Goal: Information Seeking & Learning: Learn about a topic

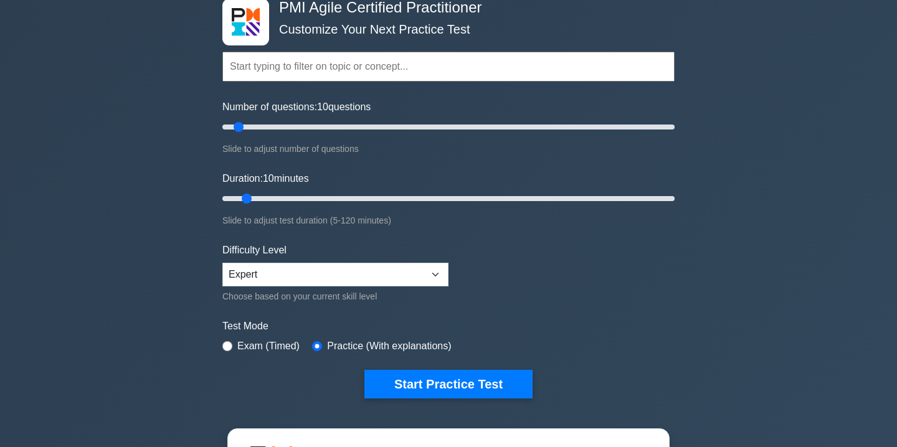
scroll to position [72, 0]
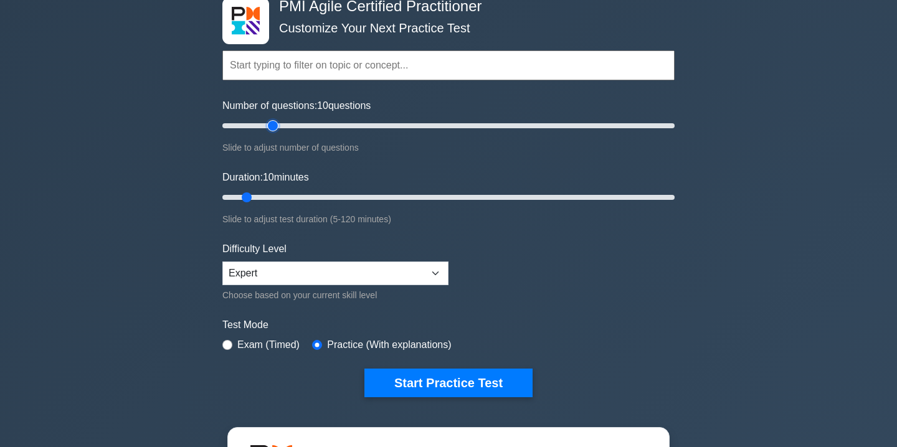
click at [270, 123] on input "Number of questions: 10 questions" at bounding box center [448, 125] width 452 height 15
type input "20"
click at [263, 126] on input "Number of questions: 25 questions" at bounding box center [448, 125] width 452 height 15
click at [275, 196] on input "Duration: 10 minutes" at bounding box center [448, 197] width 452 height 15
click at [301, 197] on input "Duration: 15 minutes" at bounding box center [448, 197] width 452 height 15
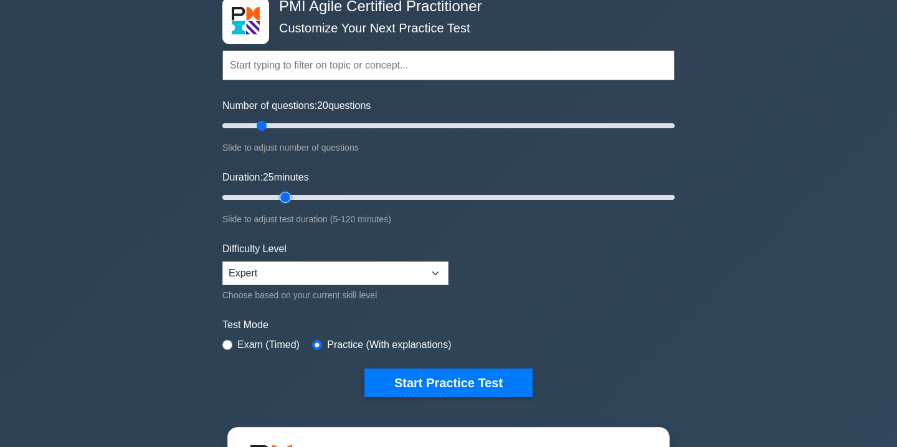
type input "20"
click at [293, 198] on input "Duration: 25 minutes" at bounding box center [448, 197] width 452 height 15
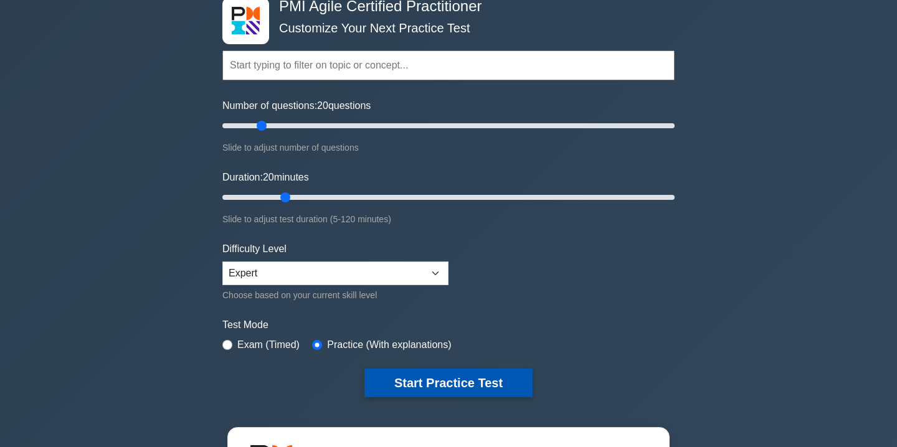
click at [486, 377] on button "Start Practice Test" at bounding box center [448, 383] width 168 height 29
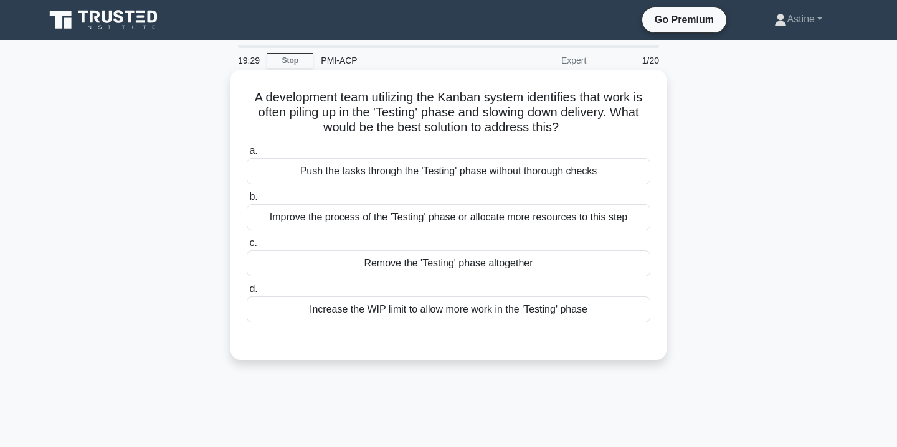
click at [431, 219] on div "Improve the process of the 'Testing' phase or allocate more resources to this s…" at bounding box center [449, 217] width 404 height 26
click at [247, 201] on input "b. Improve the process of the 'Testing' phase or allocate more resources to thi…" at bounding box center [247, 197] width 0 height 8
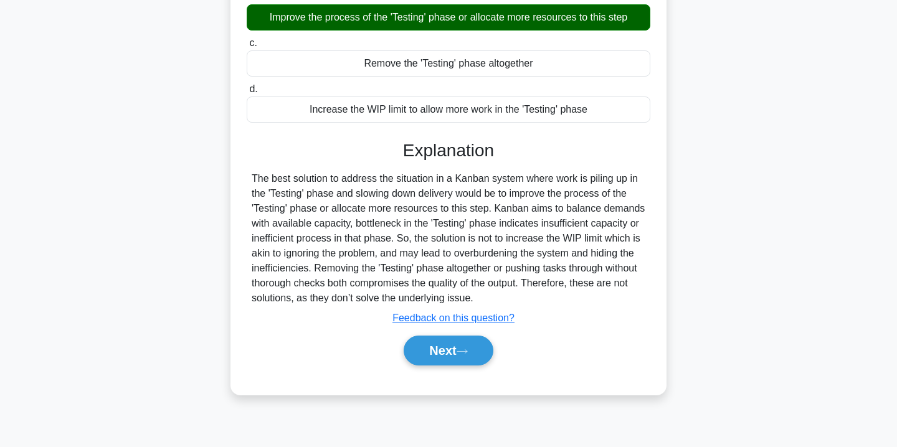
scroll to position [225, 0]
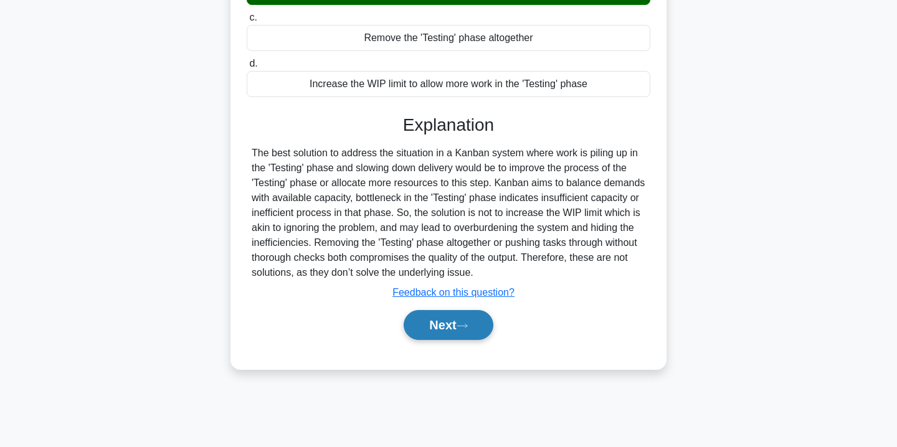
click at [439, 333] on button "Next" at bounding box center [448, 325] width 89 height 30
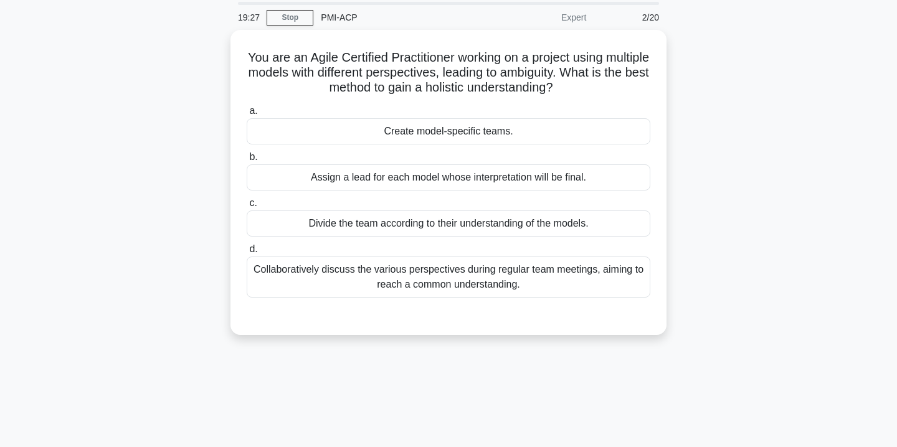
scroll to position [0, 0]
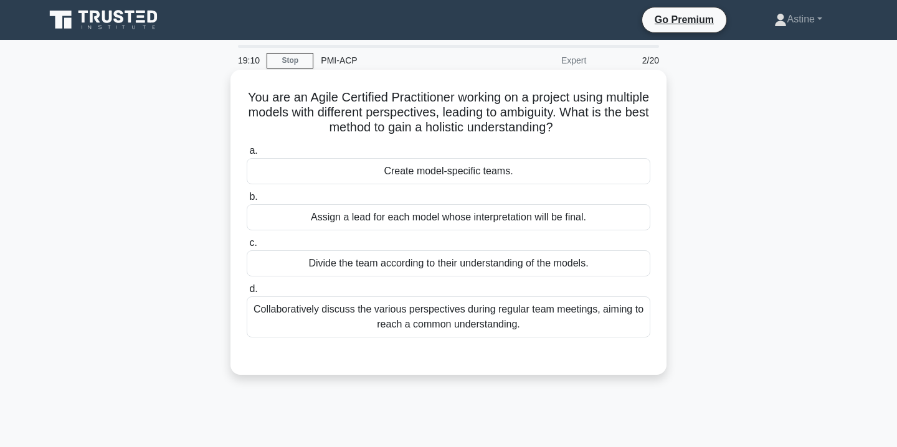
click at [479, 323] on div "Collaboratively discuss the various perspectives during regular team meetings, …" at bounding box center [449, 316] width 404 height 41
click at [247, 293] on input "d. Collaboratively discuss the various perspectives during regular team meeting…" at bounding box center [247, 289] width 0 height 8
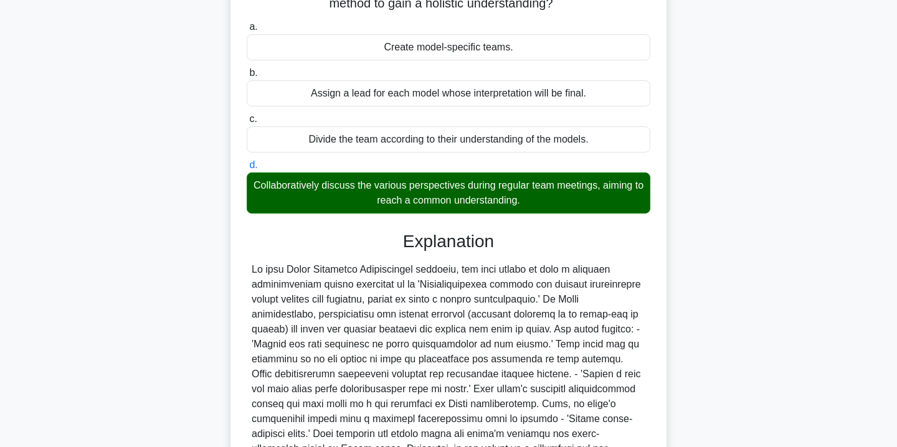
scroll to position [261, 0]
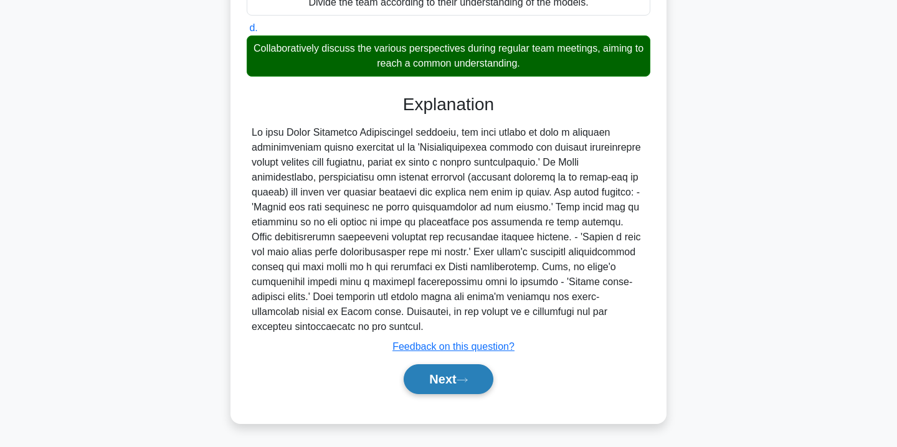
click at [447, 383] on button "Next" at bounding box center [448, 379] width 89 height 30
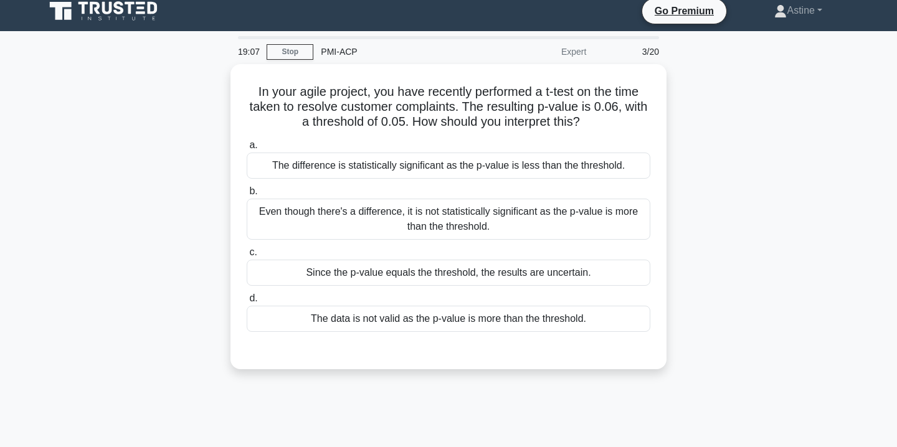
scroll to position [0, 0]
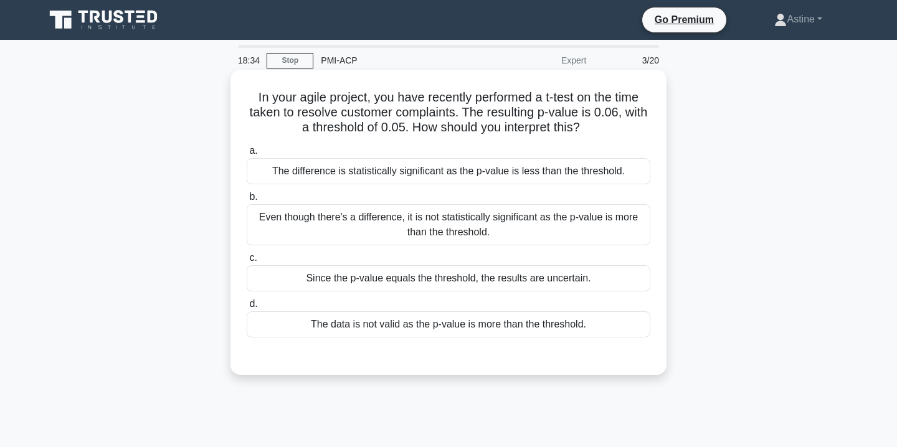
click at [403, 224] on div "Even though there's a difference, it is not statistically significant as the p-…" at bounding box center [449, 224] width 404 height 41
click at [247, 201] on input "b. Even though there's a difference, it is not statistically significant as the…" at bounding box center [247, 197] width 0 height 8
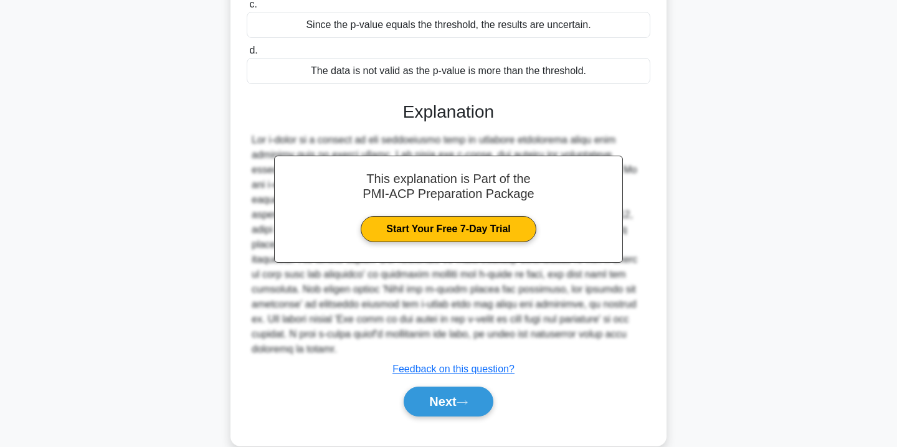
scroll to position [260, 0]
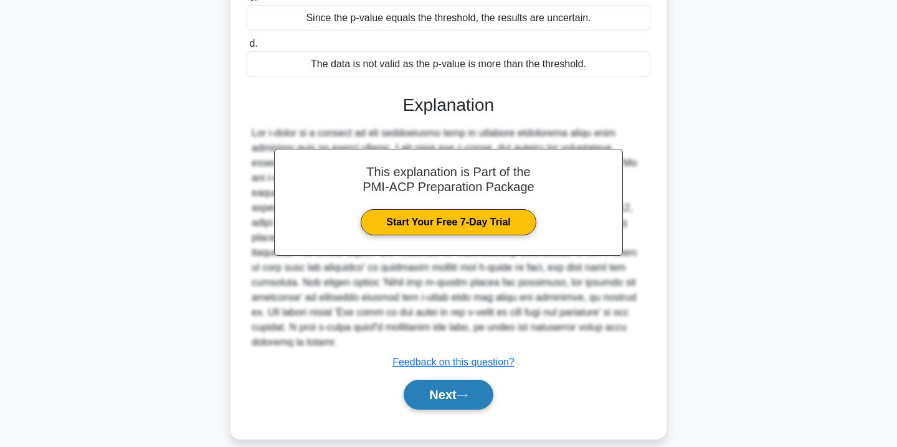
click at [426, 380] on button "Next" at bounding box center [448, 395] width 89 height 30
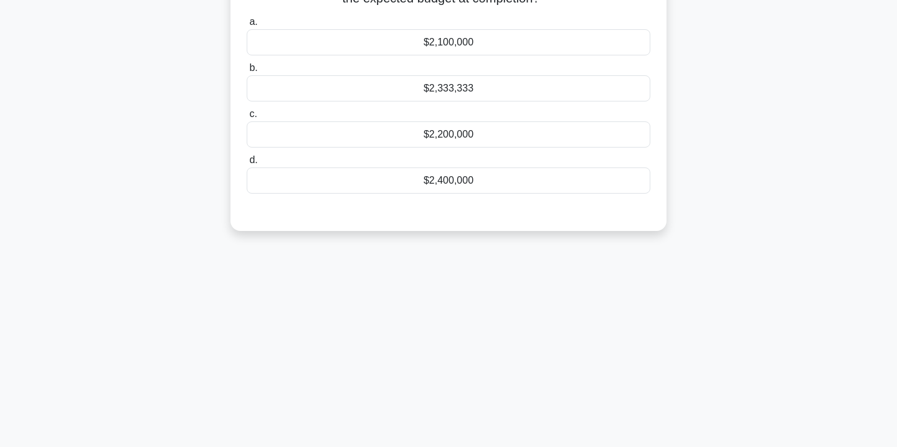
scroll to position [0, 0]
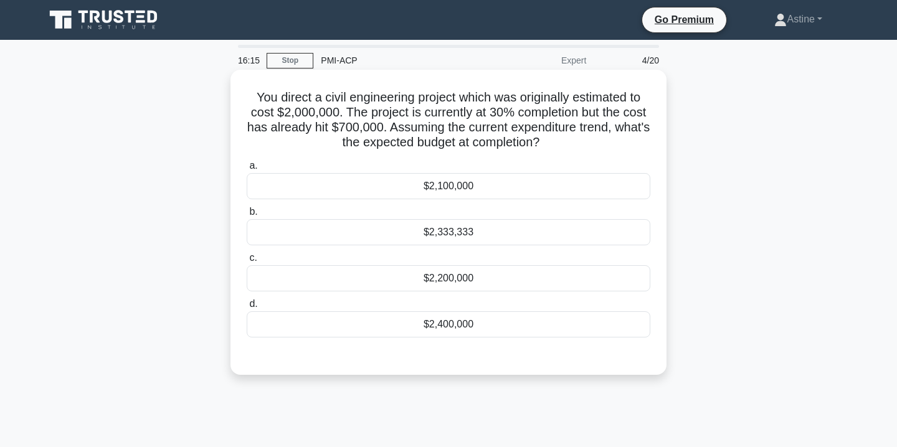
click at [456, 282] on div "$2,200,000" at bounding box center [449, 278] width 404 height 26
click at [247, 262] on input "c. $2,200,000" at bounding box center [247, 258] width 0 height 8
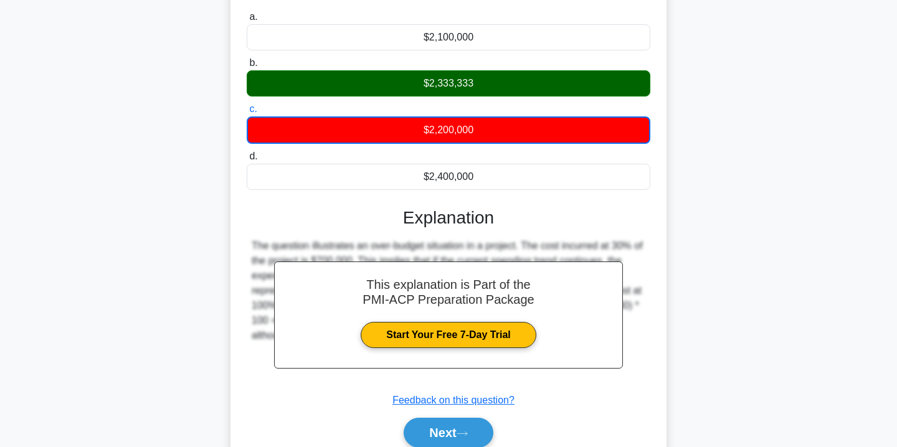
scroll to position [178, 0]
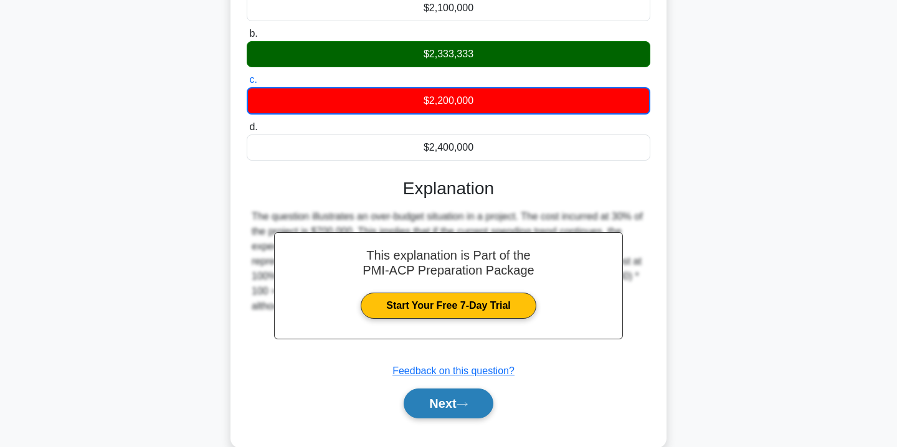
click at [432, 409] on button "Next" at bounding box center [448, 404] width 89 height 30
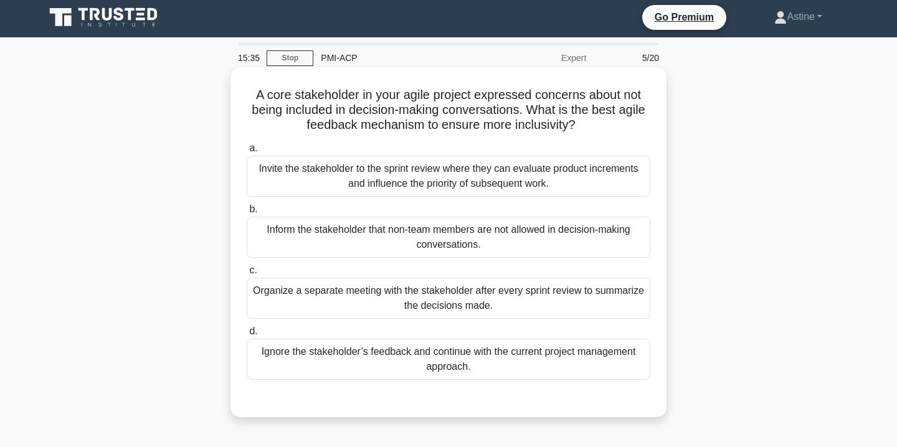
scroll to position [0, 0]
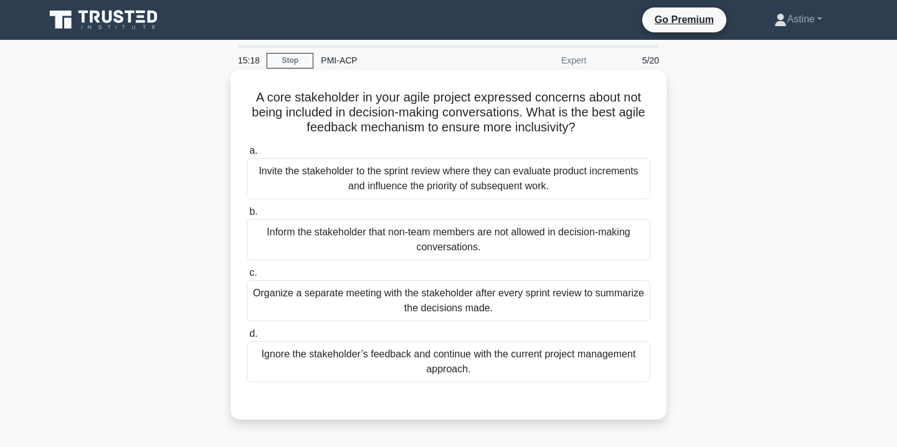
click at [359, 187] on div "Invite the stakeholder to the sprint review where they can evaluate product inc…" at bounding box center [449, 178] width 404 height 41
click at [247, 155] on input "a. Invite the stakeholder to the sprint review where they can evaluate product …" at bounding box center [247, 151] width 0 height 8
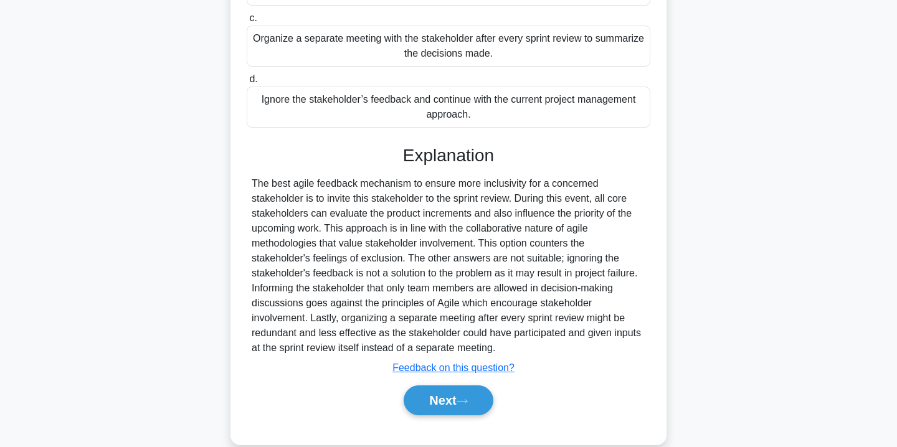
scroll to position [276, 0]
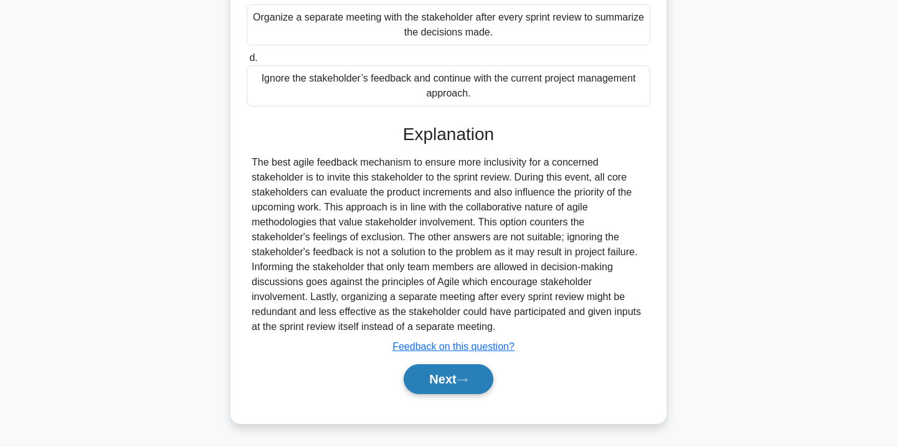
click at [432, 374] on button "Next" at bounding box center [448, 379] width 89 height 30
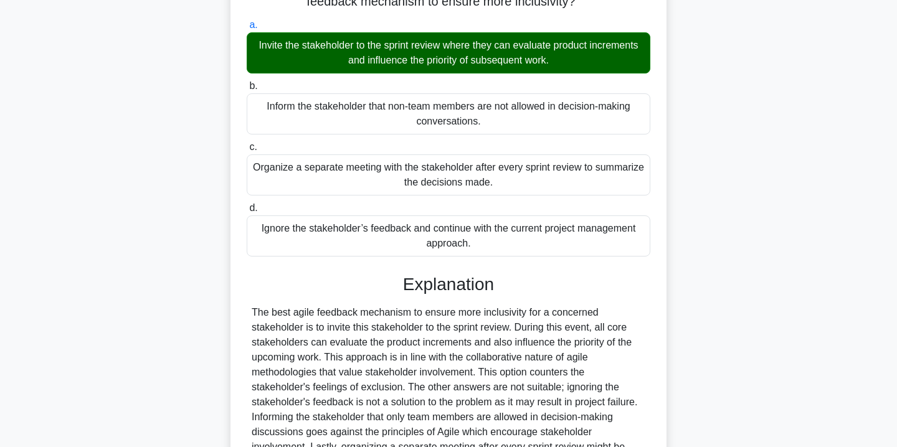
scroll to position [0, 0]
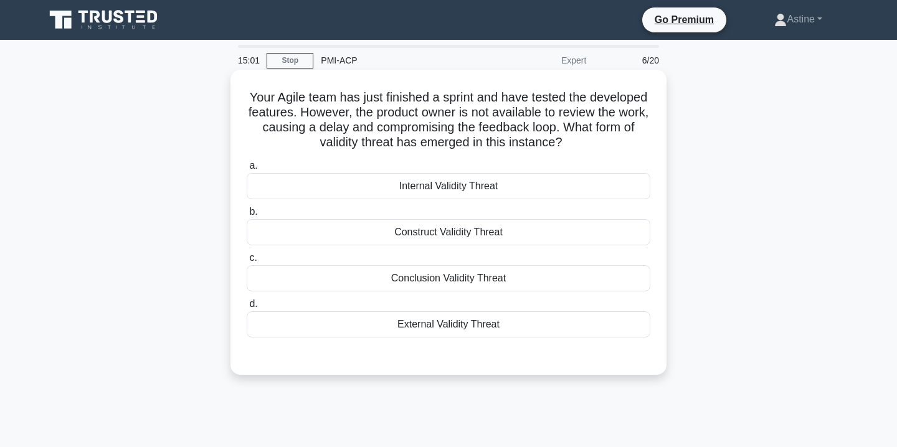
click at [481, 190] on div "Internal Validity Threat" at bounding box center [449, 186] width 404 height 26
click at [247, 170] on input "a. Internal Validity Threat" at bounding box center [247, 166] width 0 height 8
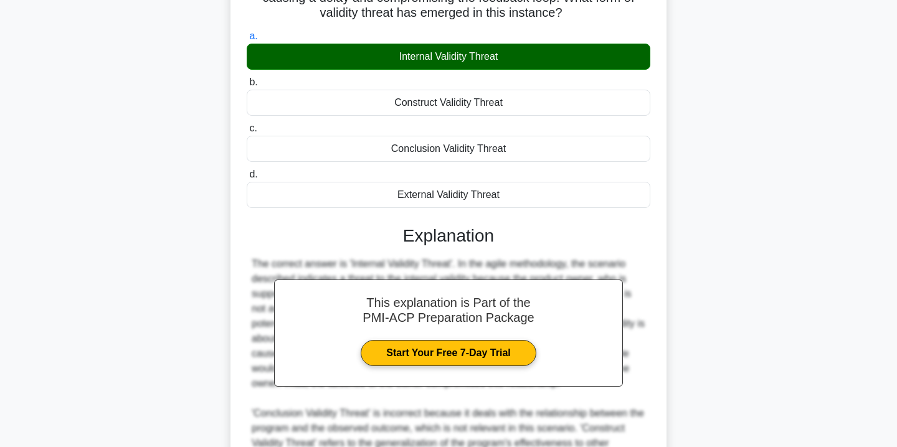
scroll to position [291, 0]
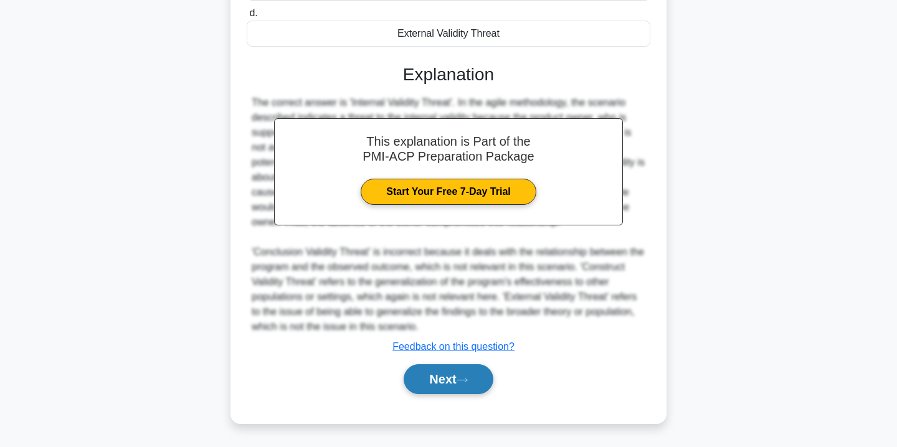
click at [425, 384] on button "Next" at bounding box center [448, 379] width 89 height 30
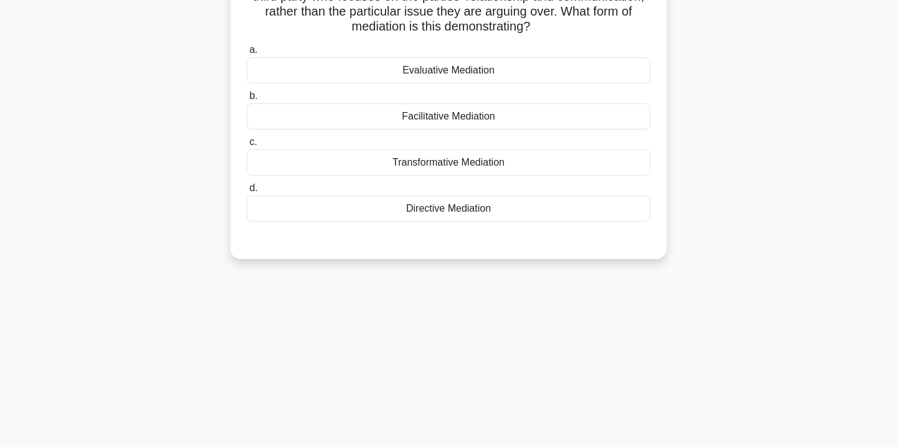
scroll to position [0, 0]
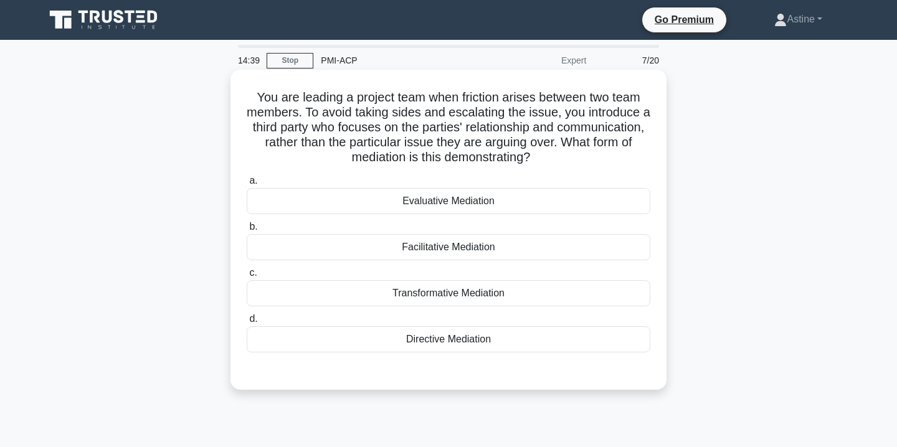
click at [466, 296] on div "Transformative Mediation" at bounding box center [449, 293] width 404 height 26
click at [247, 277] on input "c. Transformative Mediation" at bounding box center [247, 273] width 0 height 8
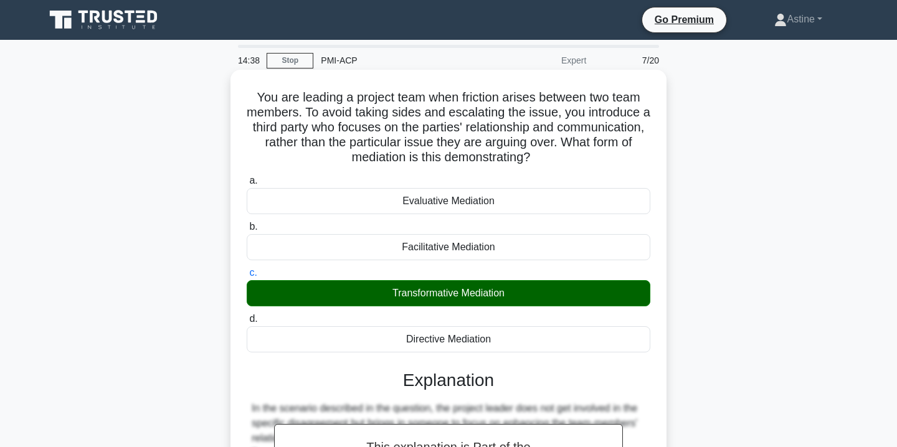
scroll to position [231, 0]
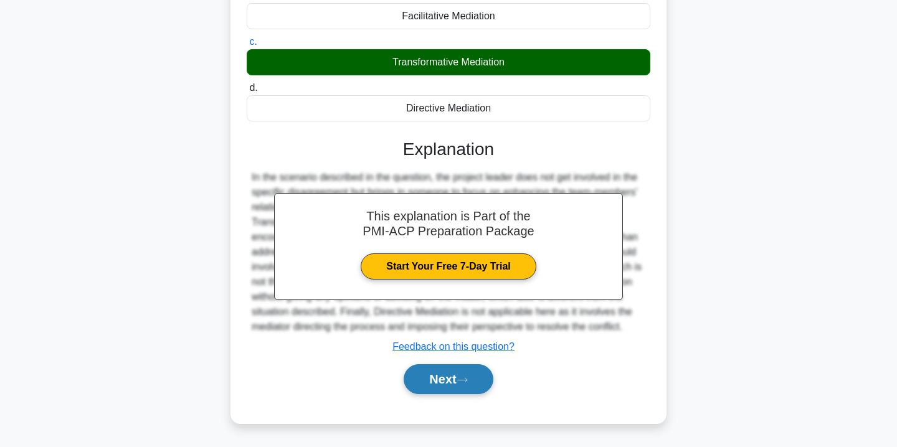
click at [463, 369] on button "Next" at bounding box center [448, 379] width 89 height 30
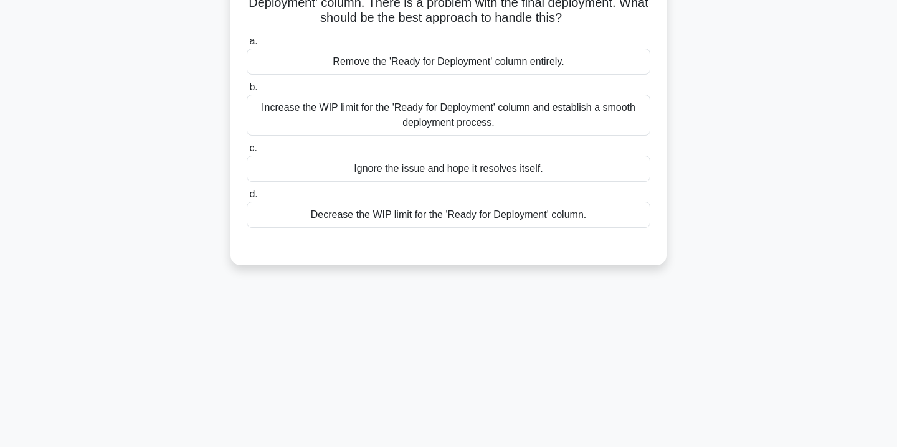
scroll to position [0, 0]
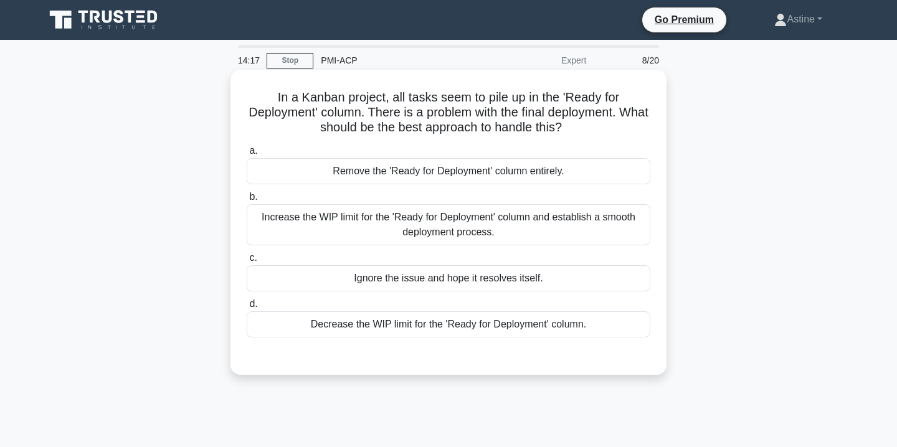
click at [422, 330] on div "Decrease the WIP limit for the 'Ready for Deployment' column." at bounding box center [449, 324] width 404 height 26
click at [247, 308] on input "d. Decrease the WIP limit for the 'Ready for Deployment' column." at bounding box center [247, 304] width 0 height 8
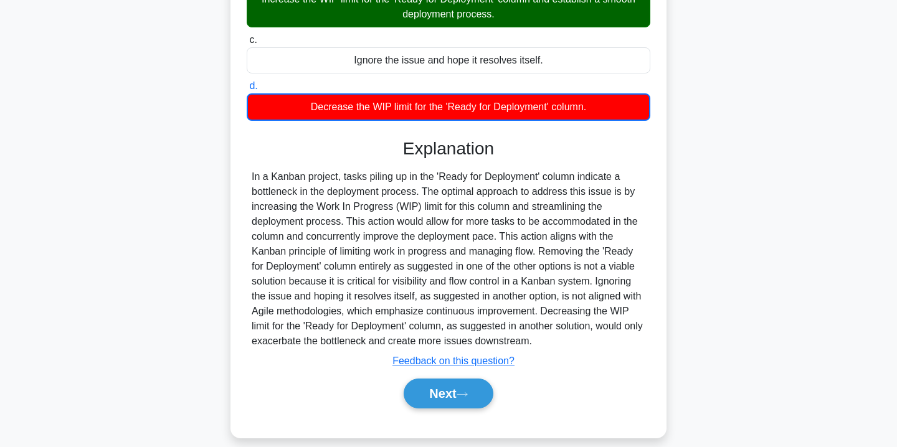
scroll to position [227, 0]
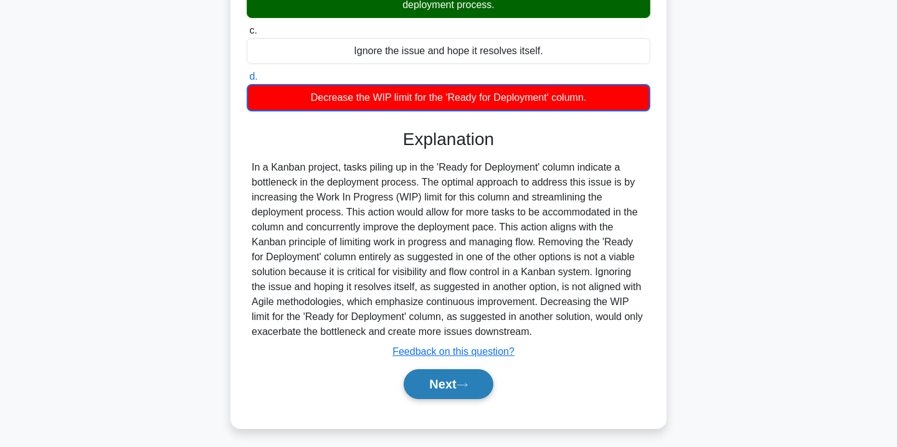
click at [448, 378] on button "Next" at bounding box center [448, 384] width 89 height 30
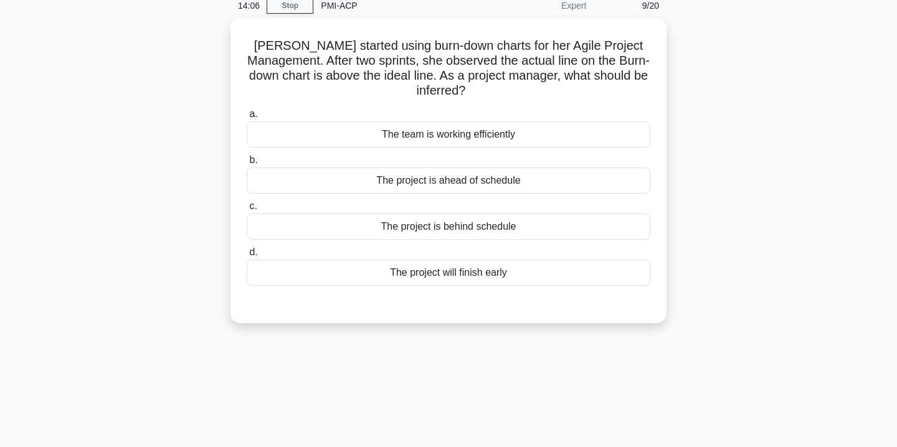
scroll to position [0, 0]
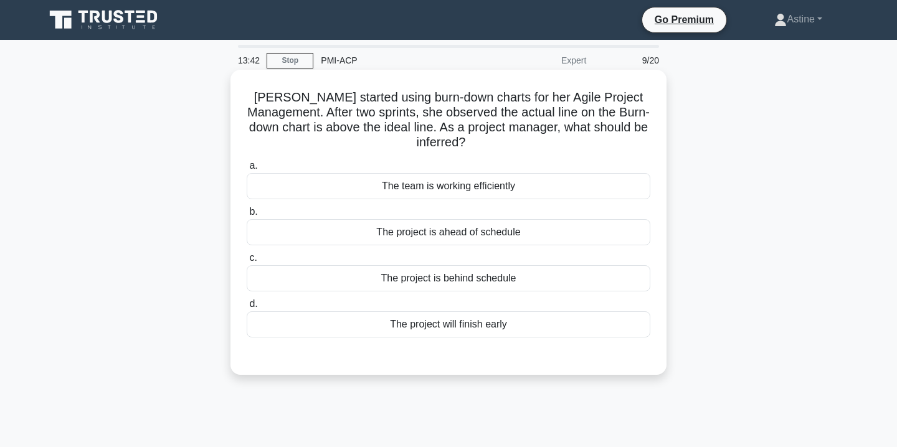
click at [399, 270] on div "The project is behind schedule" at bounding box center [449, 278] width 404 height 26
click at [247, 262] on input "c. The project is behind schedule" at bounding box center [247, 258] width 0 height 8
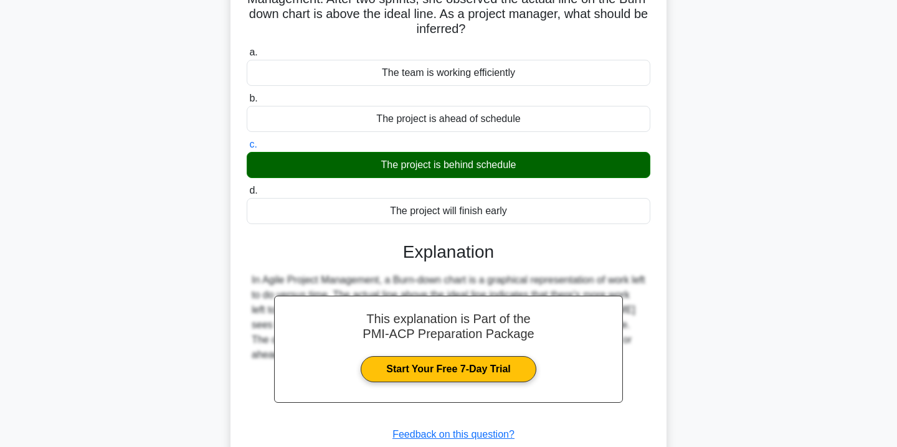
scroll to position [225, 0]
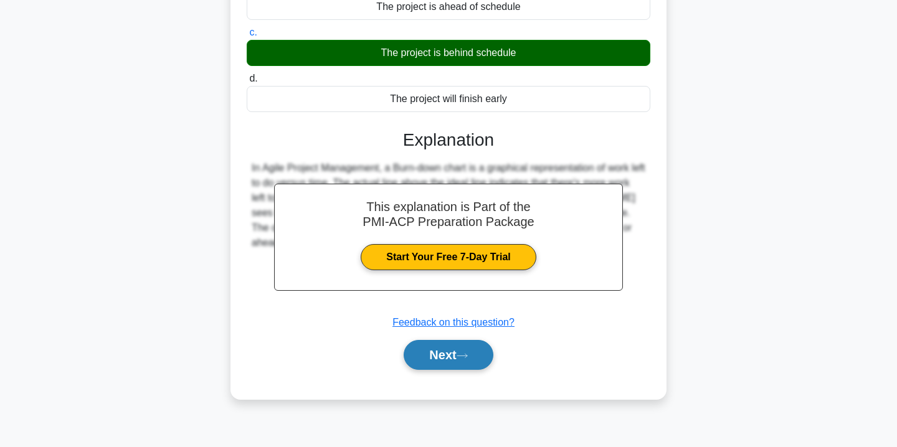
click at [435, 340] on button "Next" at bounding box center [448, 355] width 89 height 30
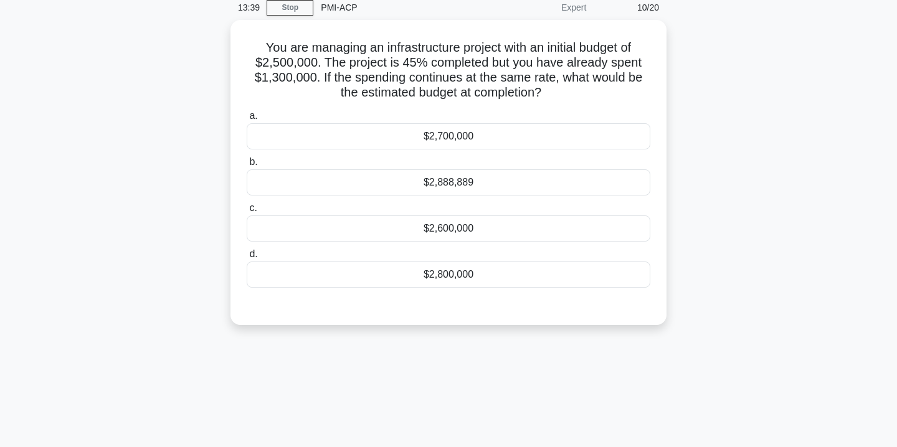
scroll to position [0, 0]
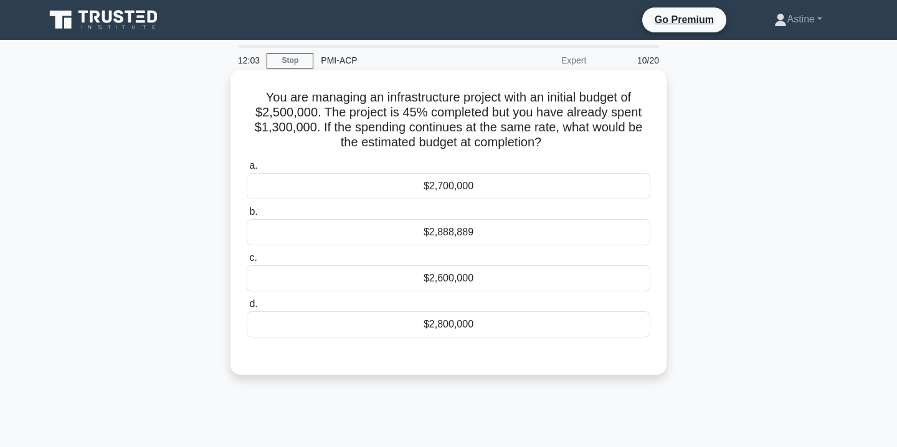
click at [488, 235] on div "$2,888,889" at bounding box center [449, 232] width 404 height 26
click at [247, 216] on input "b. $2,888,889" at bounding box center [247, 212] width 0 height 8
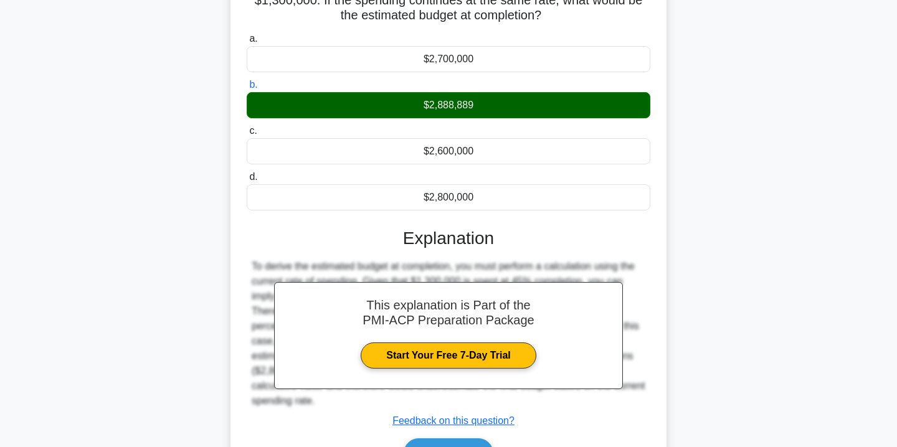
scroll to position [225, 0]
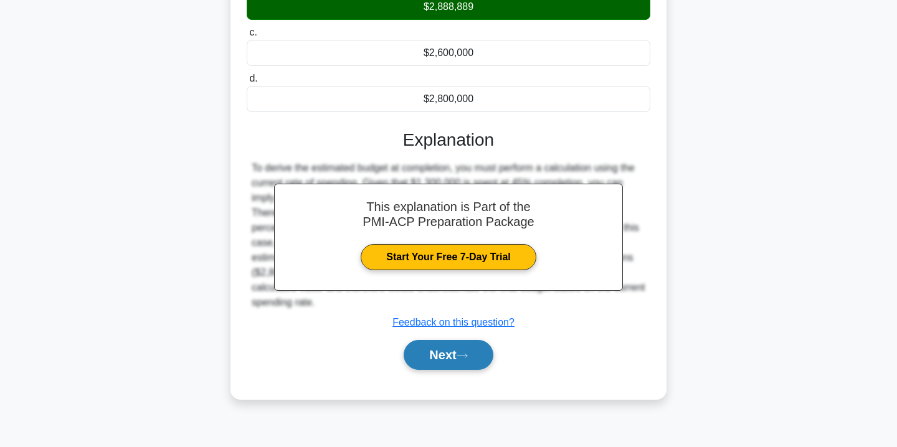
click at [458, 356] on button "Next" at bounding box center [448, 355] width 89 height 30
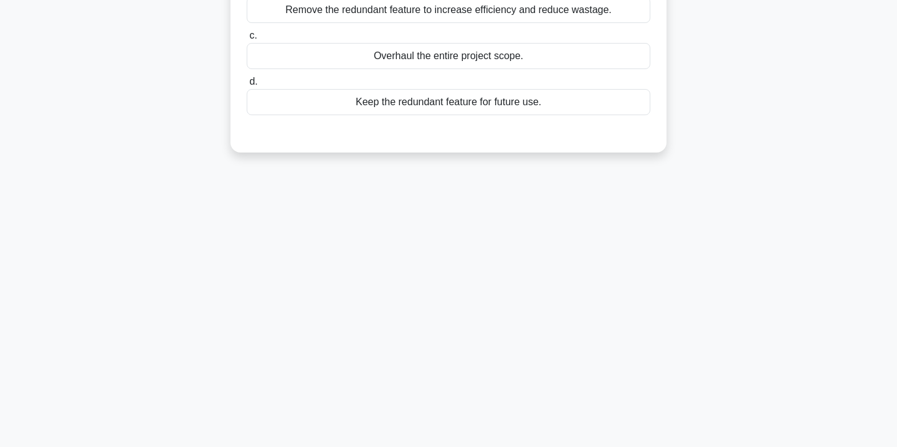
scroll to position [0, 0]
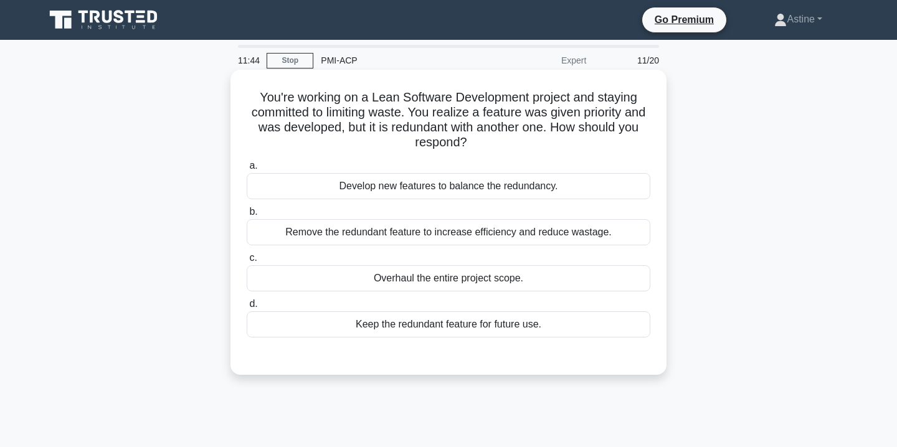
click at [472, 237] on div "Remove the redundant feature to increase efficiency and reduce wastage." at bounding box center [449, 232] width 404 height 26
click at [247, 216] on input "b. Remove the redundant feature to increase efficiency and reduce wastage." at bounding box center [247, 212] width 0 height 8
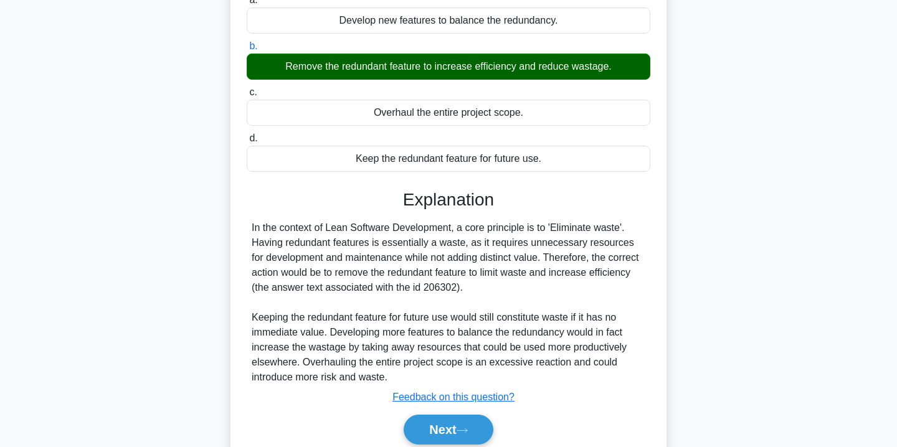
scroll to position [225, 0]
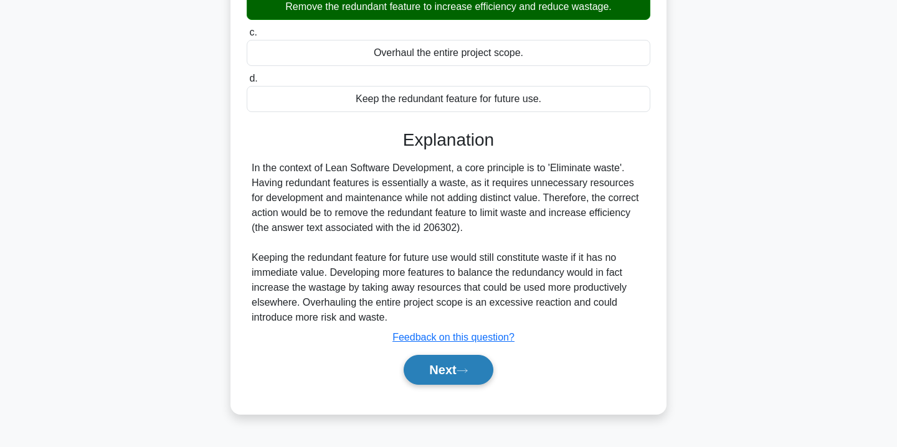
click at [445, 375] on button "Next" at bounding box center [448, 370] width 89 height 30
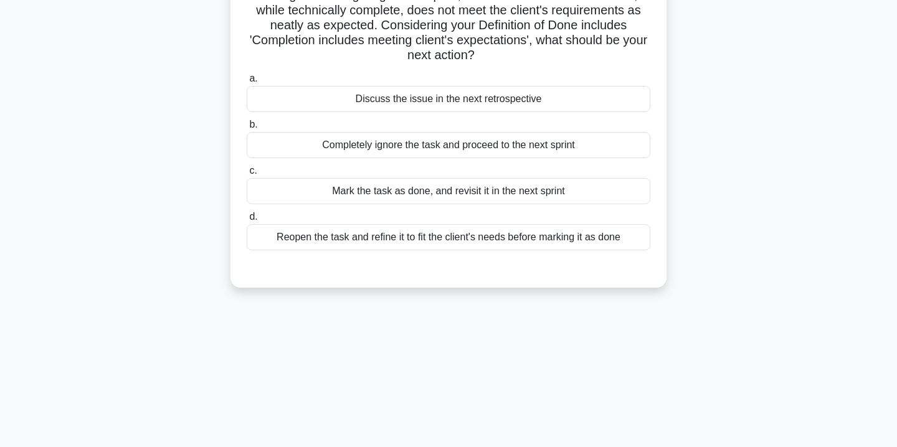
scroll to position [0, 0]
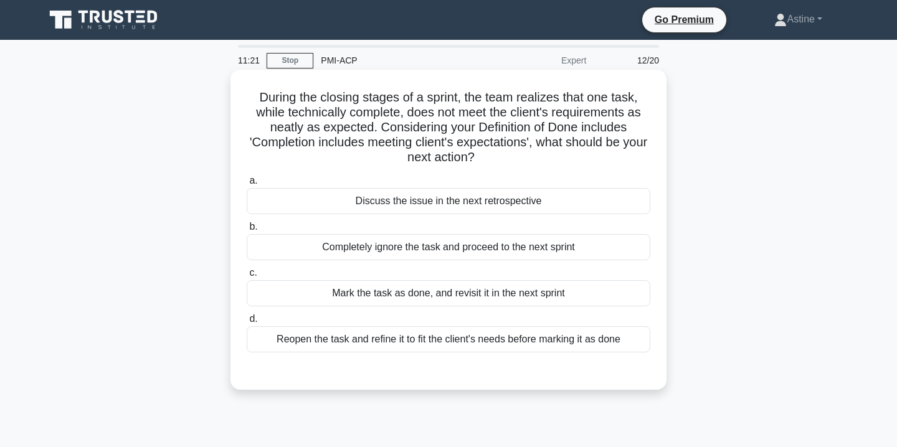
click at [447, 349] on div "Reopen the task and refine it to fit the client's needs before marking it as do…" at bounding box center [449, 339] width 404 height 26
click at [247, 323] on input "d. Reopen the task and refine it to fit the client's needs before marking it as…" at bounding box center [247, 319] width 0 height 8
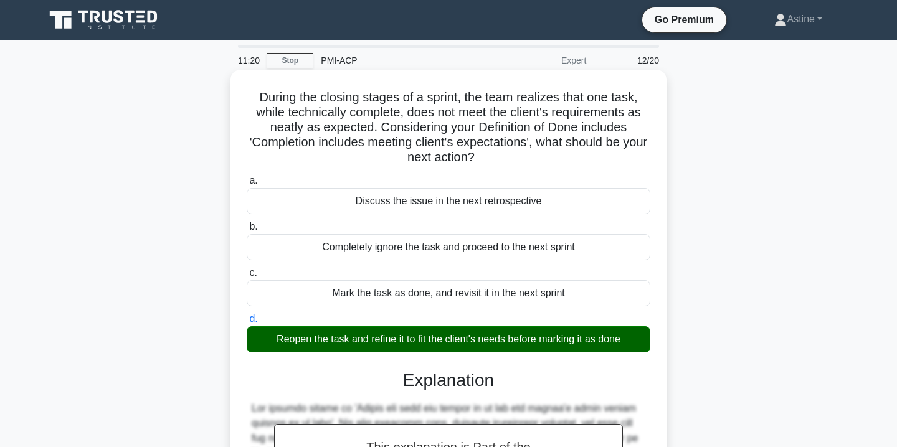
scroll to position [261, 0]
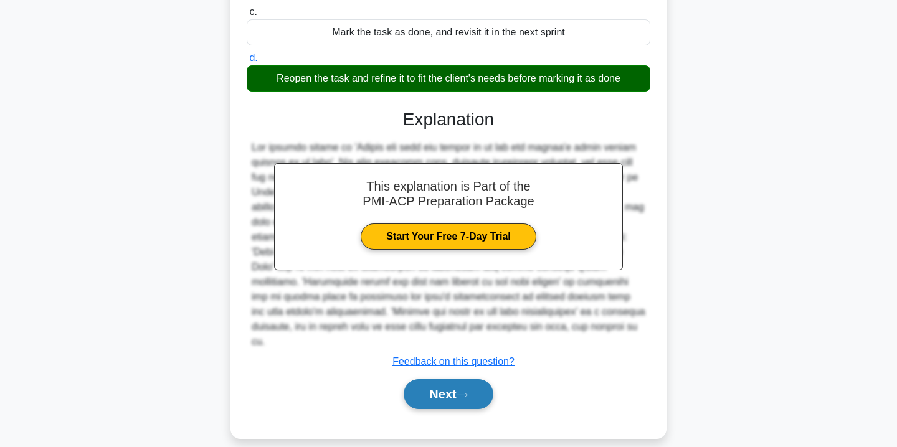
click at [440, 379] on button "Next" at bounding box center [448, 394] width 89 height 30
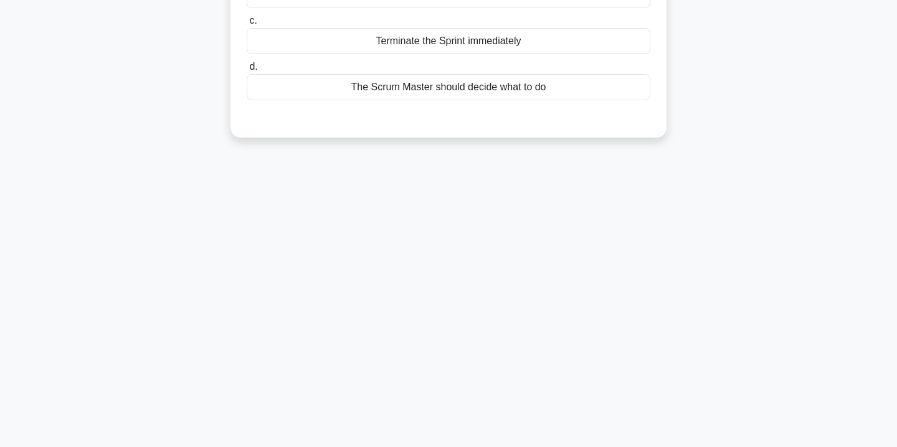
scroll to position [0, 0]
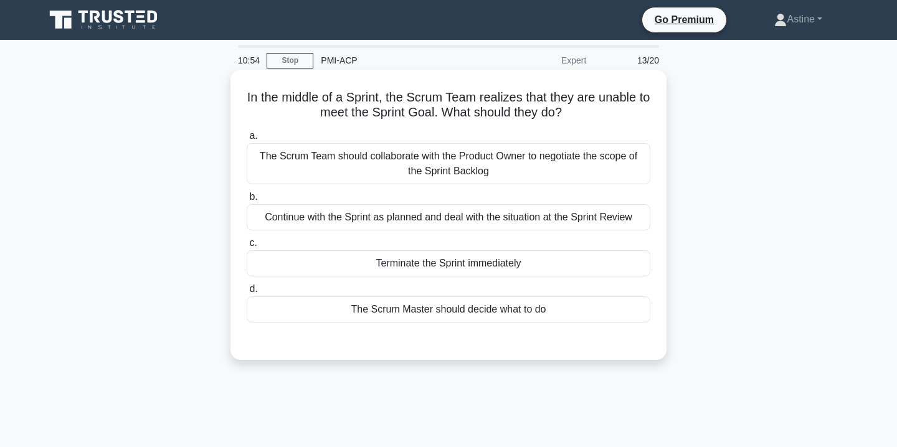
click at [457, 164] on div "The Scrum Team should collaborate with the Product Owner to negotiate the scope…" at bounding box center [449, 163] width 404 height 41
click at [247, 140] on input "a. The Scrum Team should collaborate with the Product Owner to negotiate the sc…" at bounding box center [247, 136] width 0 height 8
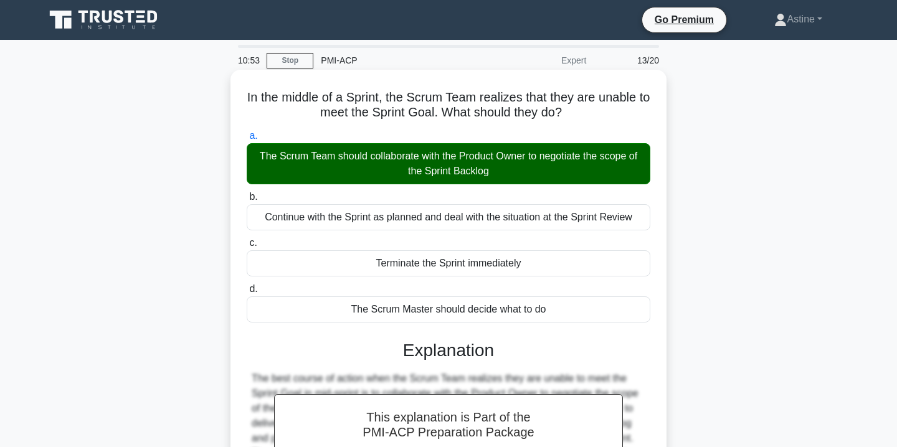
scroll to position [225, 0]
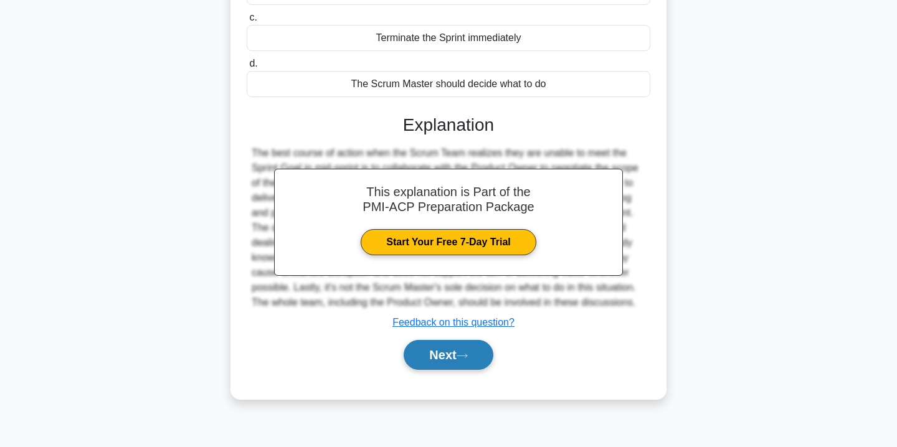
click at [452, 359] on button "Next" at bounding box center [448, 355] width 89 height 30
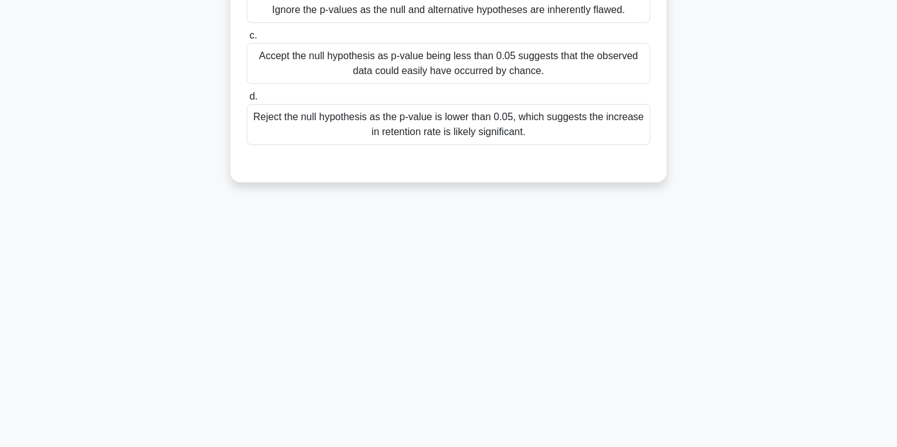
scroll to position [0, 0]
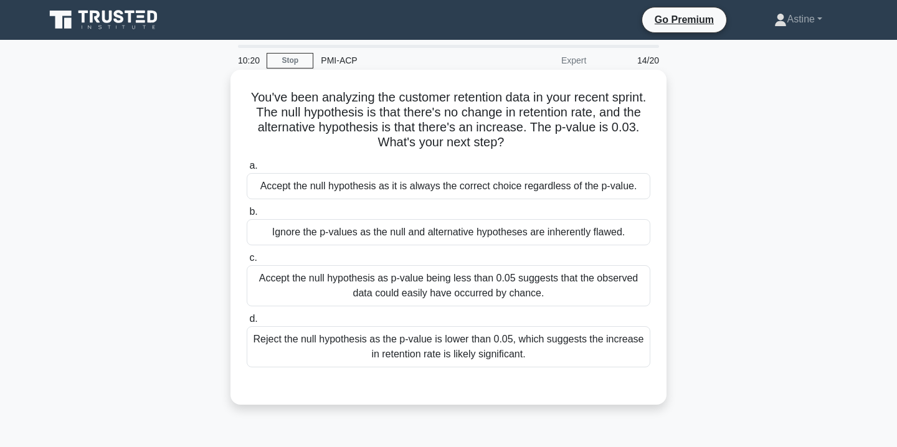
click at [442, 290] on div "Accept the null hypothesis as p-value being less than 0.05 suggests that the ob…" at bounding box center [449, 285] width 404 height 41
click at [247, 262] on input "c. Accept the null hypothesis as p-value being less than 0.05 suggests that the…" at bounding box center [247, 258] width 0 height 8
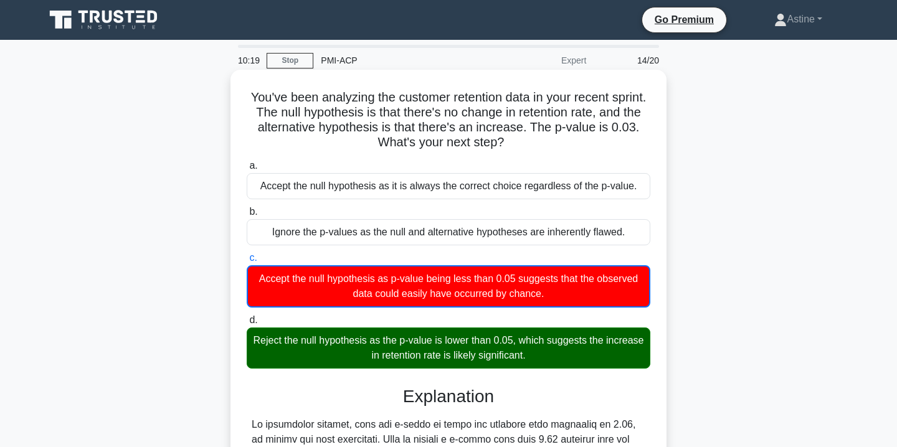
scroll to position [277, 0]
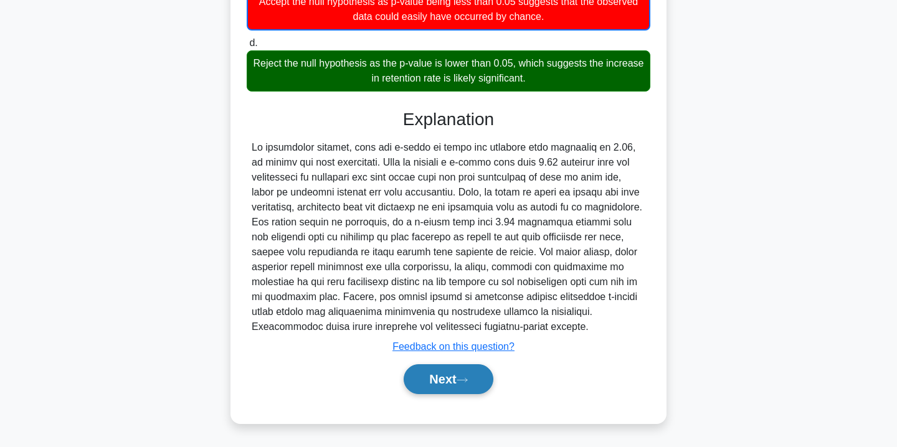
click at [448, 370] on button "Next" at bounding box center [448, 379] width 89 height 30
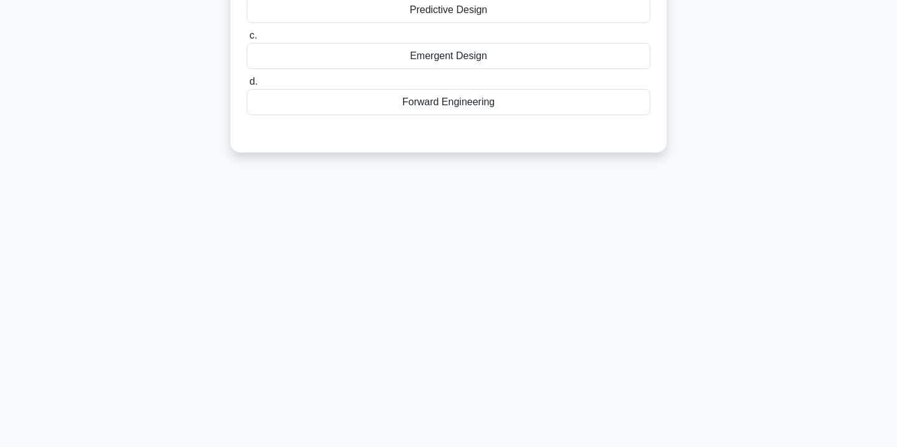
scroll to position [0, 0]
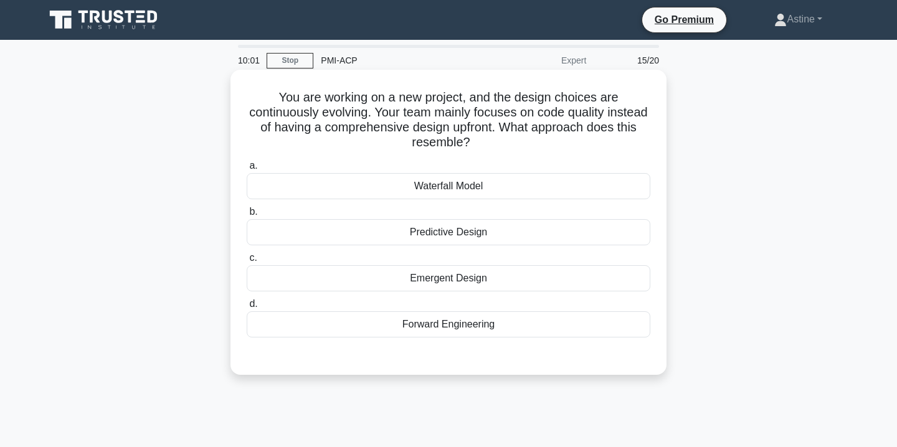
click at [431, 283] on div "Emergent Design" at bounding box center [449, 278] width 404 height 26
click at [247, 262] on input "c. Emergent Design" at bounding box center [247, 258] width 0 height 8
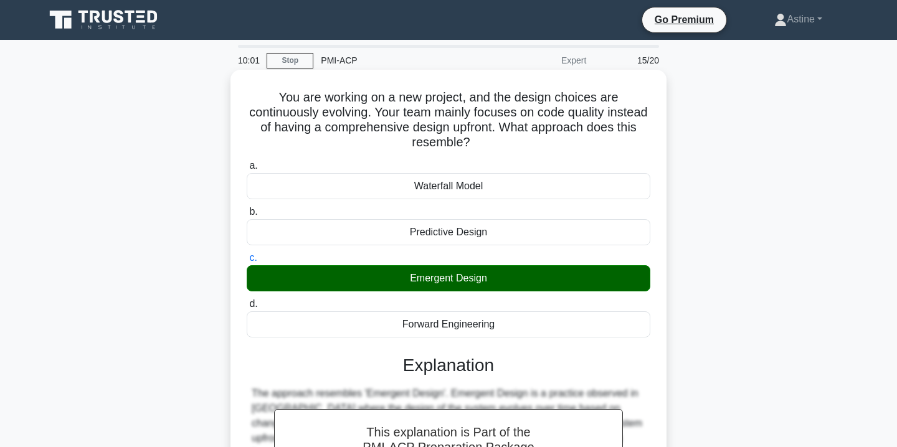
scroll to position [225, 0]
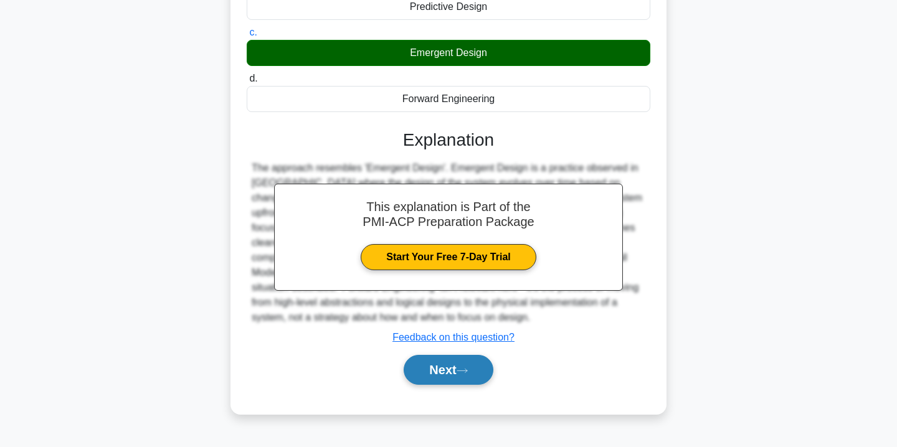
click at [440, 378] on button "Next" at bounding box center [448, 370] width 89 height 30
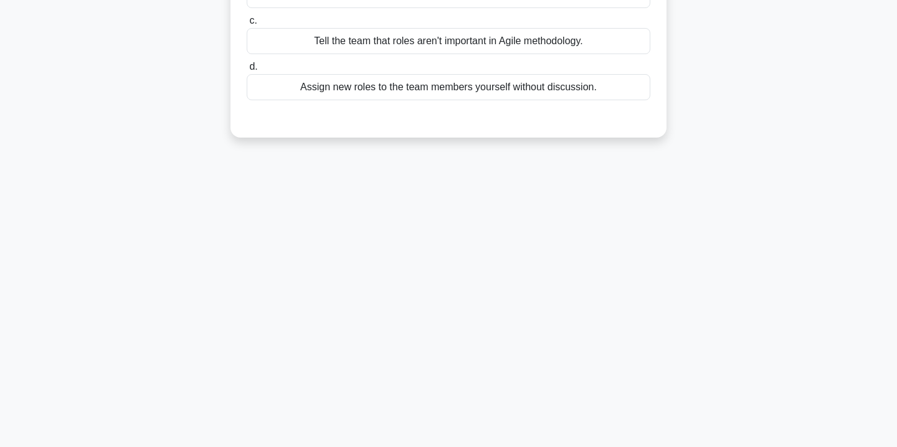
scroll to position [0, 0]
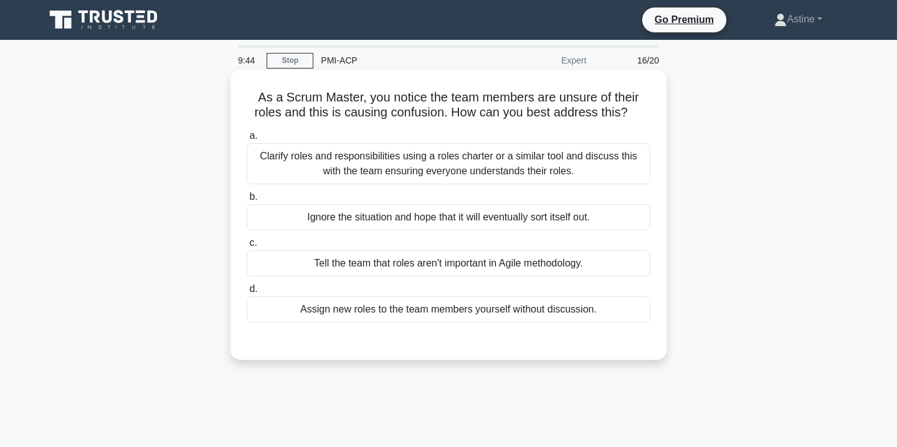
click at [420, 171] on div "Clarify roles and responsibilities using a roles charter or a similar tool and …" at bounding box center [449, 163] width 404 height 41
click at [247, 140] on input "a. Clarify roles and responsibilities using a roles charter or a similar tool a…" at bounding box center [247, 136] width 0 height 8
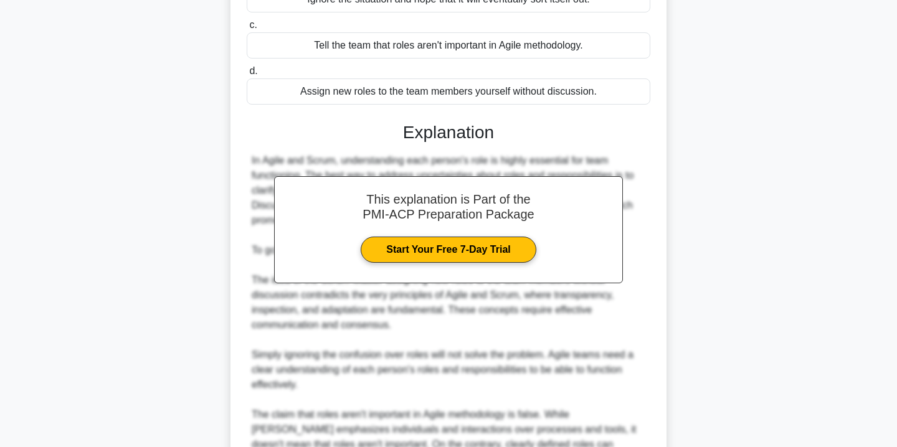
scroll to position [351, 0]
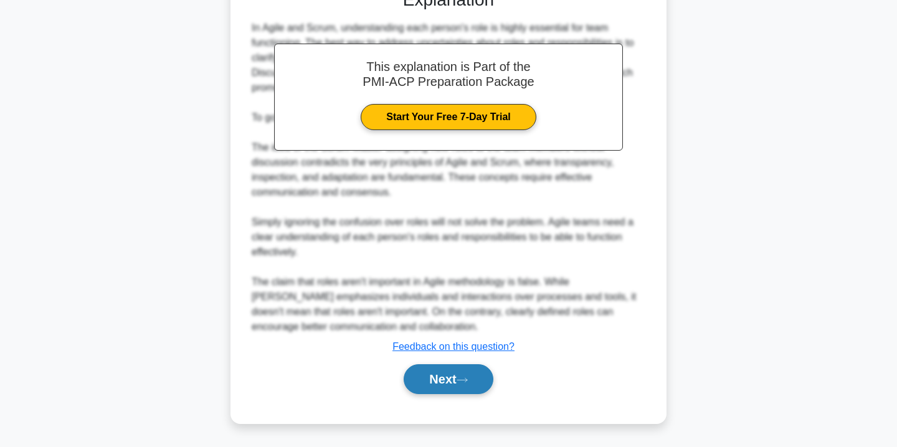
click at [453, 366] on button "Next" at bounding box center [448, 379] width 89 height 30
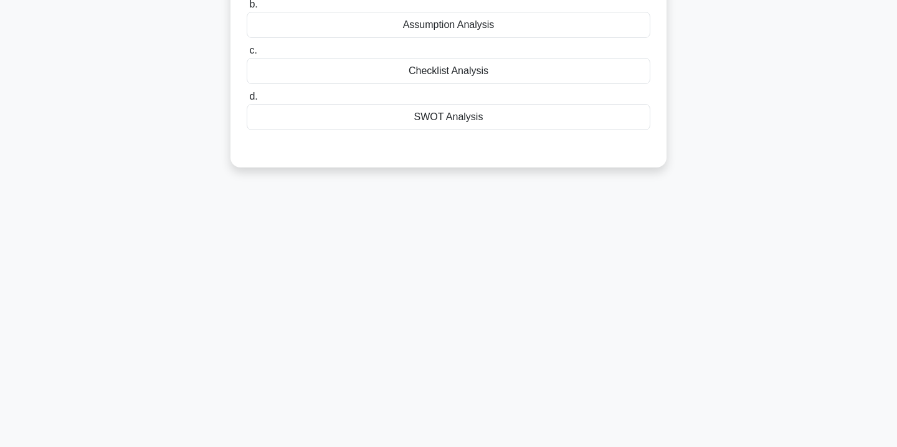
scroll to position [0, 0]
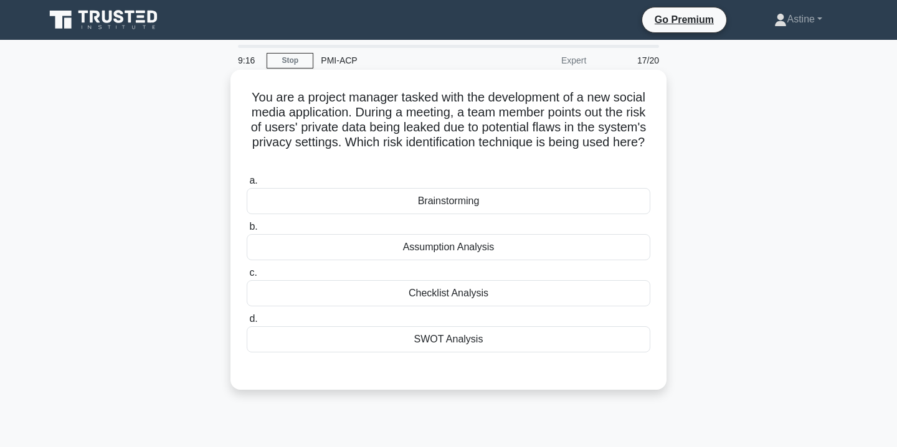
click at [510, 252] on div "Assumption Analysis" at bounding box center [449, 247] width 404 height 26
click at [247, 231] on input "b. Assumption Analysis" at bounding box center [247, 227] width 0 height 8
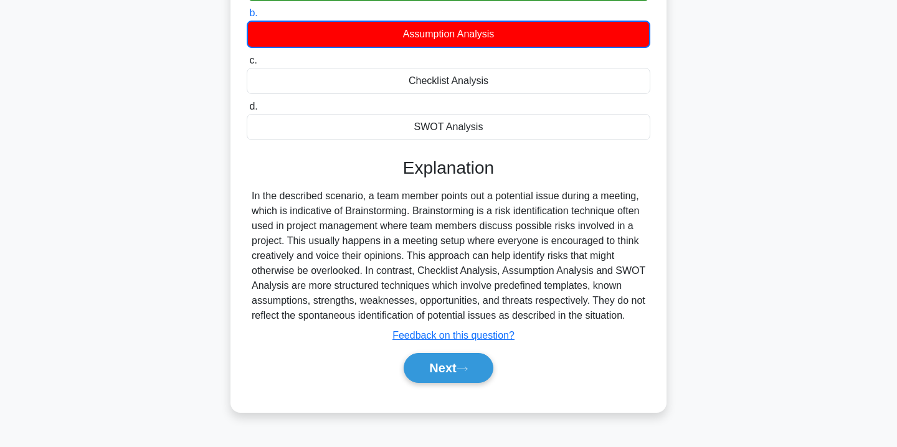
scroll to position [215, 0]
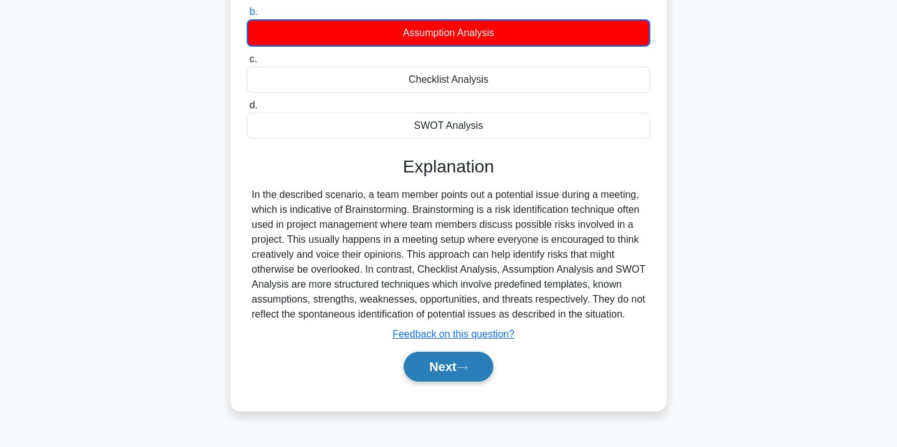
click at [432, 366] on button "Next" at bounding box center [448, 367] width 89 height 30
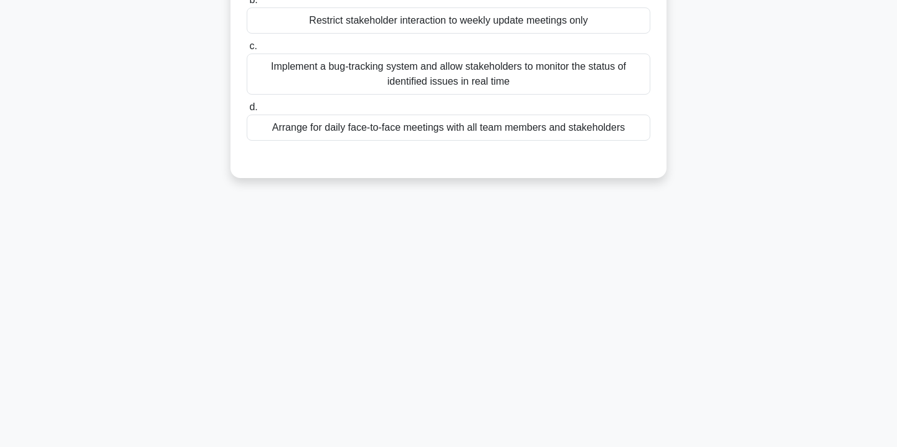
scroll to position [0, 0]
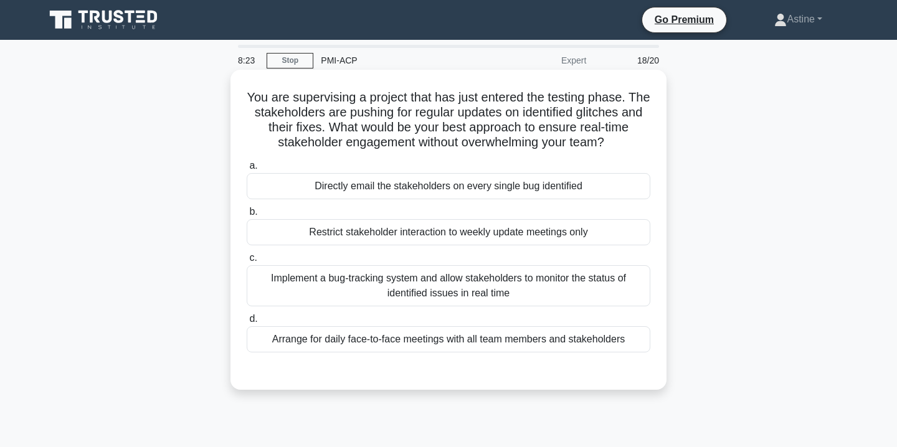
click at [351, 293] on div "Implement a bug-tracking system and allow stakeholders to monitor the status of…" at bounding box center [449, 285] width 404 height 41
click at [247, 262] on input "c. Implement a bug-tracking system and allow stakeholders to monitor the status…" at bounding box center [247, 258] width 0 height 8
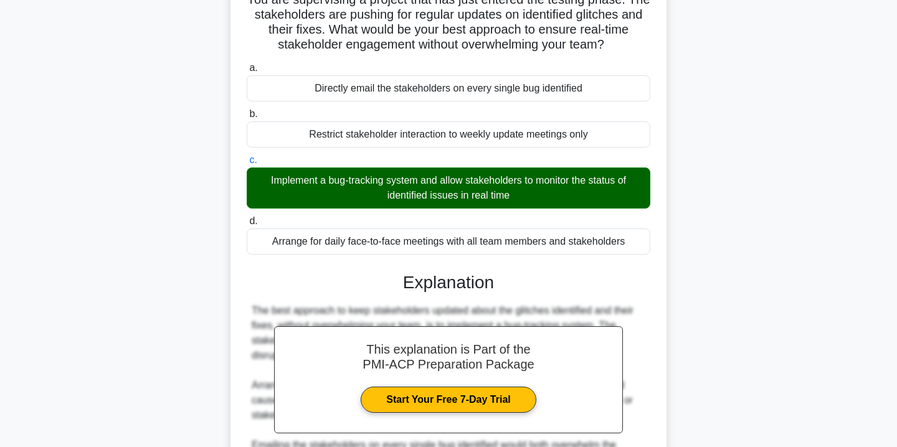
scroll to position [291, 0]
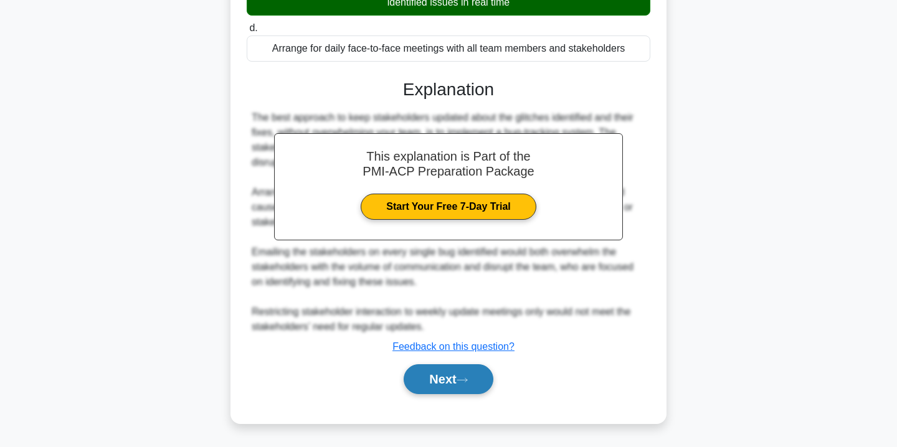
click at [457, 382] on button "Next" at bounding box center [448, 379] width 89 height 30
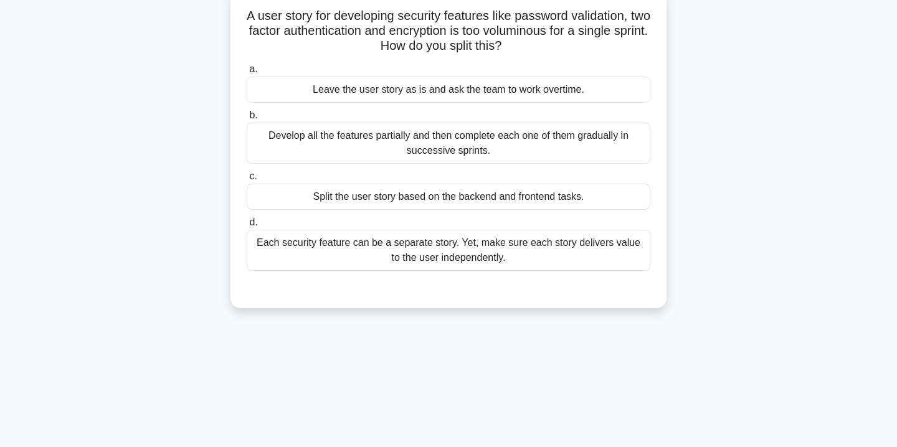
scroll to position [0, 0]
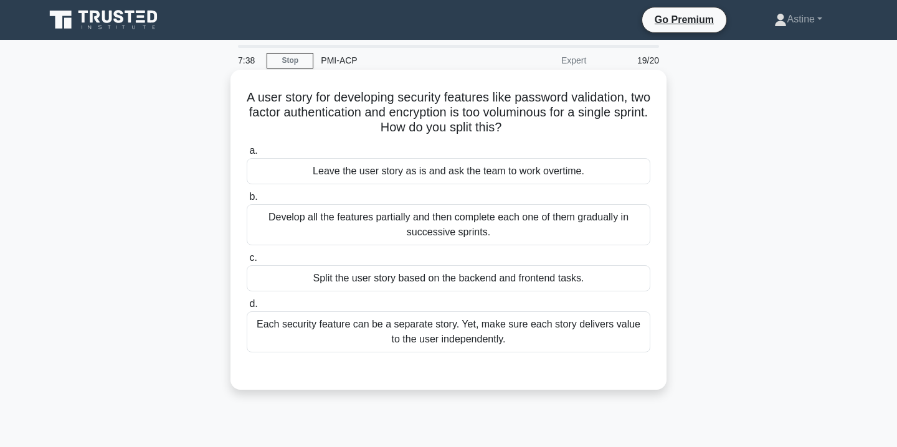
click at [455, 336] on div "Each security feature can be a separate story. Yet, make sure each story delive…" at bounding box center [449, 331] width 404 height 41
click at [247, 308] on input "d. Each security feature can be a separate story. Yet, make sure each story del…" at bounding box center [247, 304] width 0 height 8
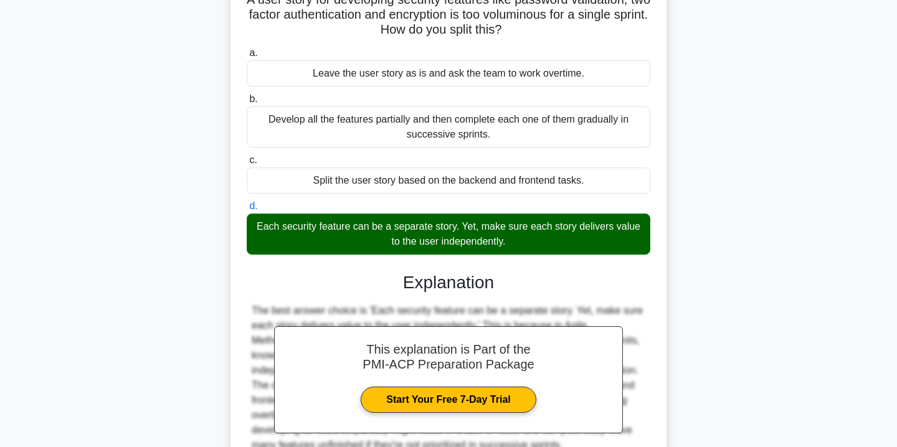
scroll to position [225, 0]
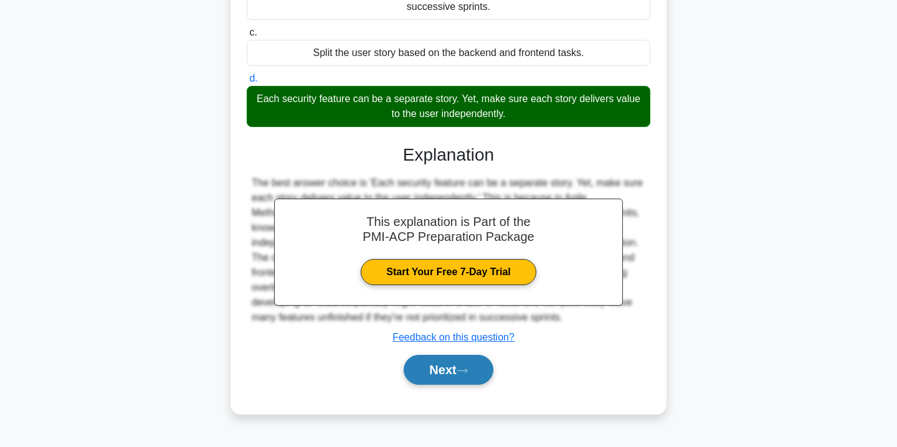
click at [448, 366] on button "Next" at bounding box center [448, 370] width 89 height 30
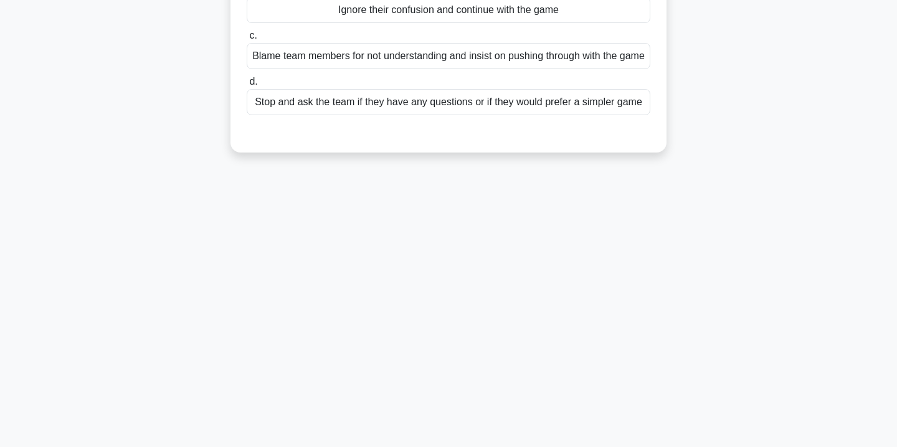
scroll to position [0, 0]
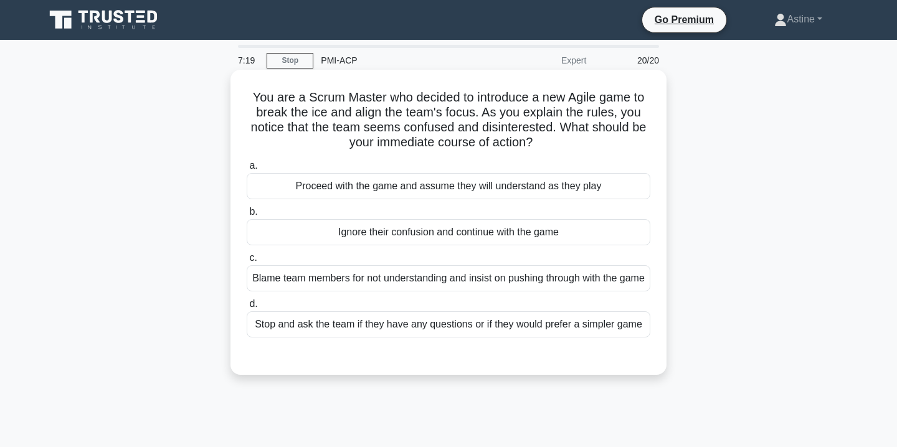
click at [448, 338] on div "Stop and ask the team if they have any questions or if they would prefer a simp…" at bounding box center [449, 324] width 404 height 26
click at [247, 308] on input "d. Stop and ask the team if they have any questions or if they would prefer a s…" at bounding box center [247, 304] width 0 height 8
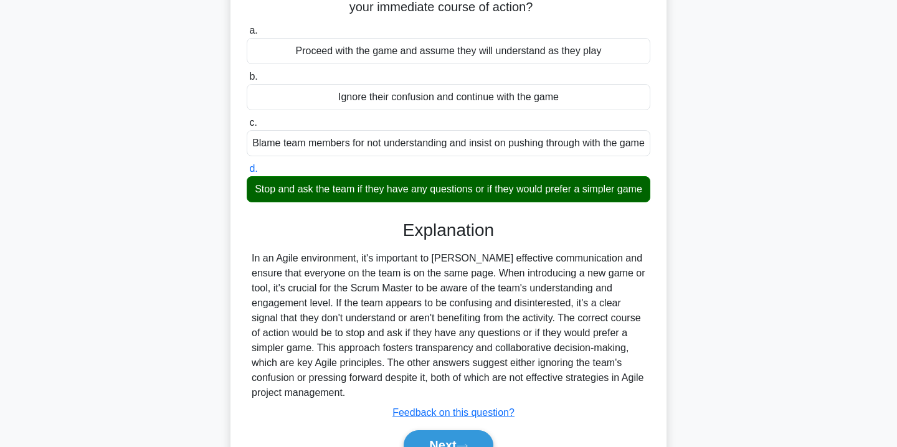
scroll to position [225, 0]
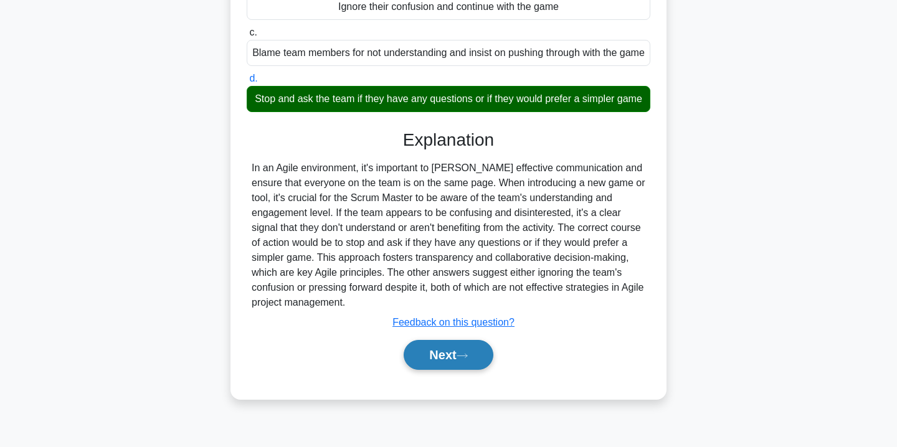
click at [447, 361] on button "Next" at bounding box center [448, 355] width 89 height 30
